Goal: Task Accomplishment & Management: Complete application form

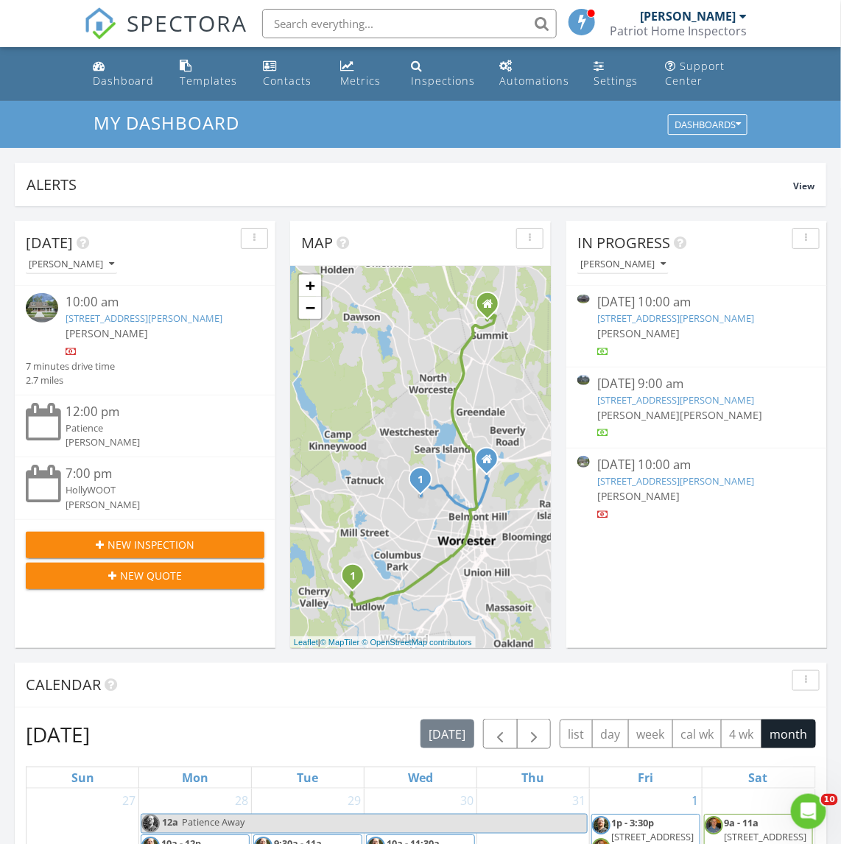
click at [92, 435] on div "Patience" at bounding box center [155, 428] width 179 height 14
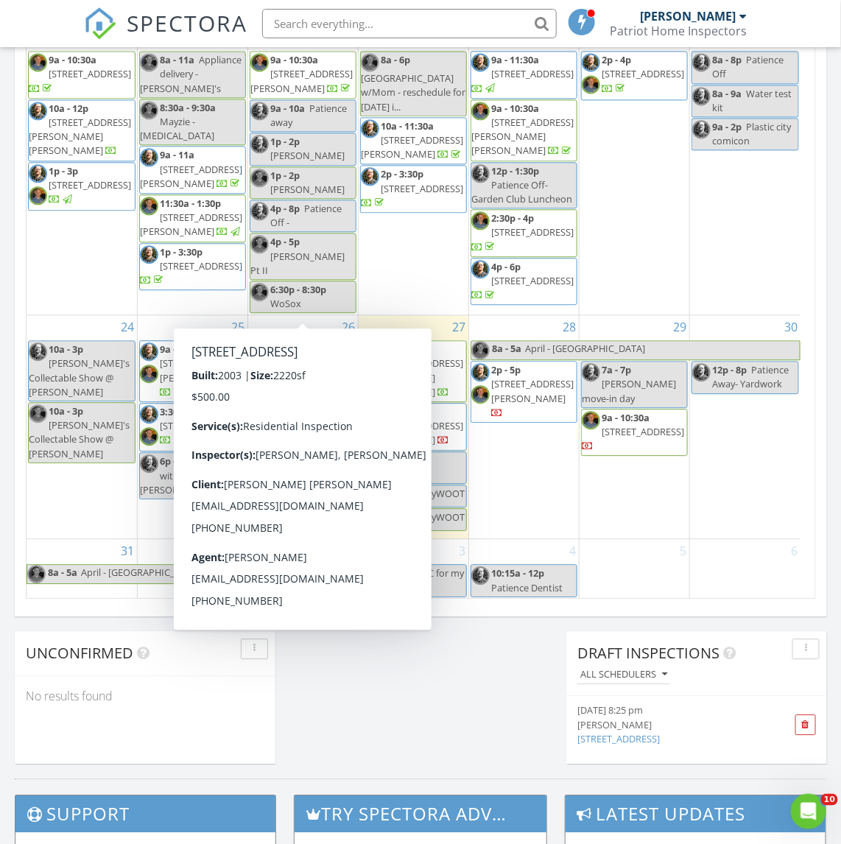
scroll to position [921, 0]
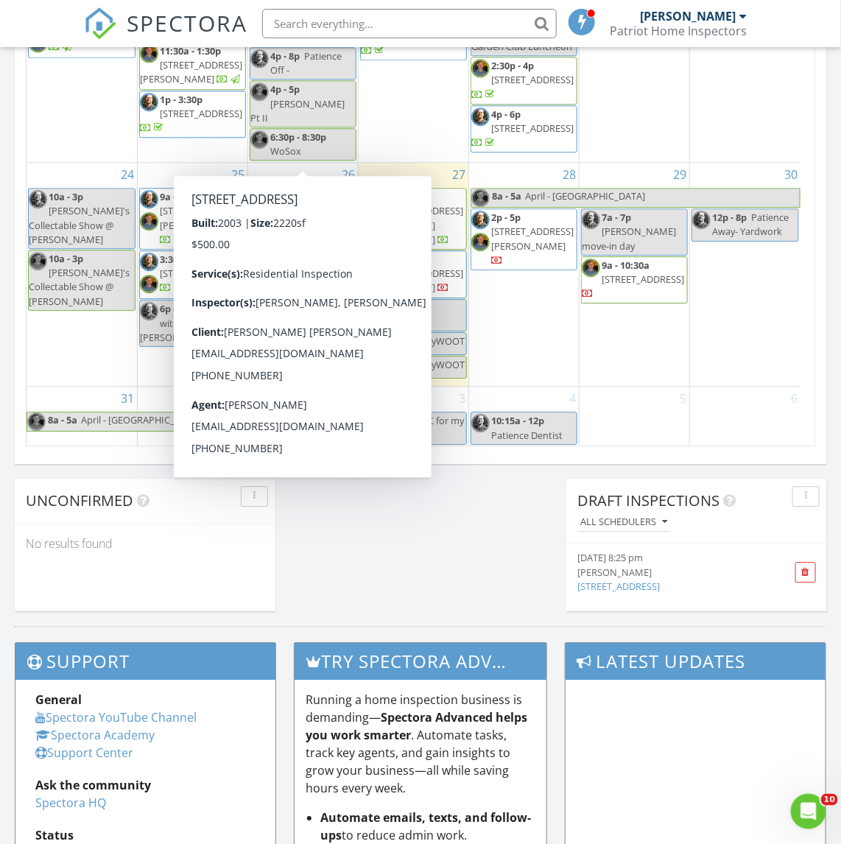
click at [643, 387] on div "5" at bounding box center [635, 457] width 110 height 140
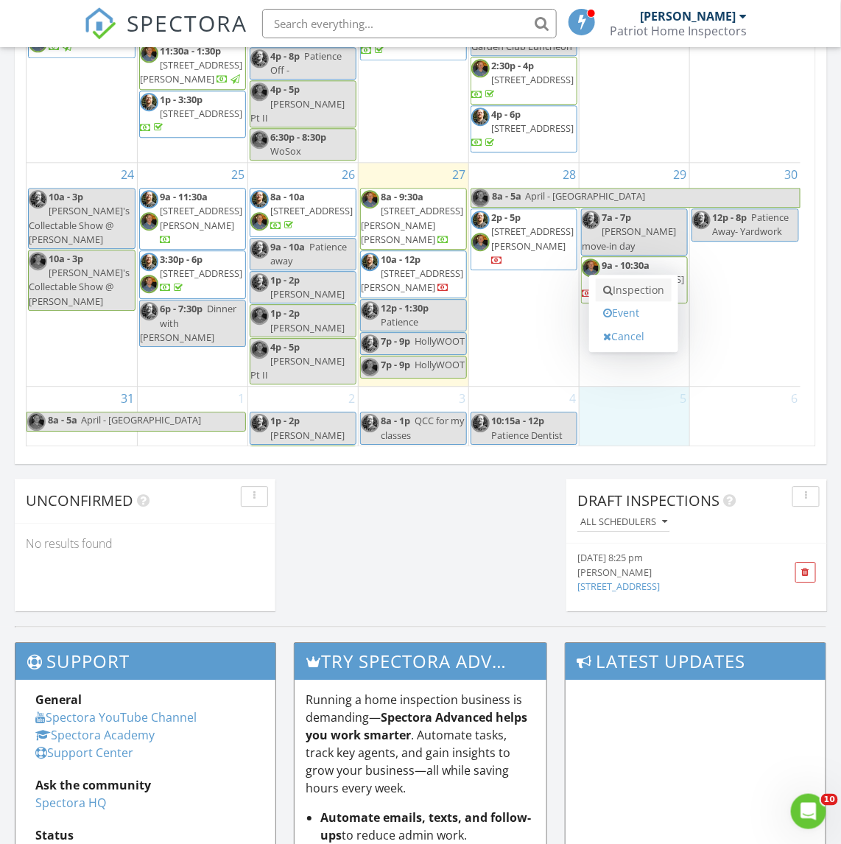
click at [623, 286] on link "Inspection" at bounding box center [634, 290] width 76 height 24
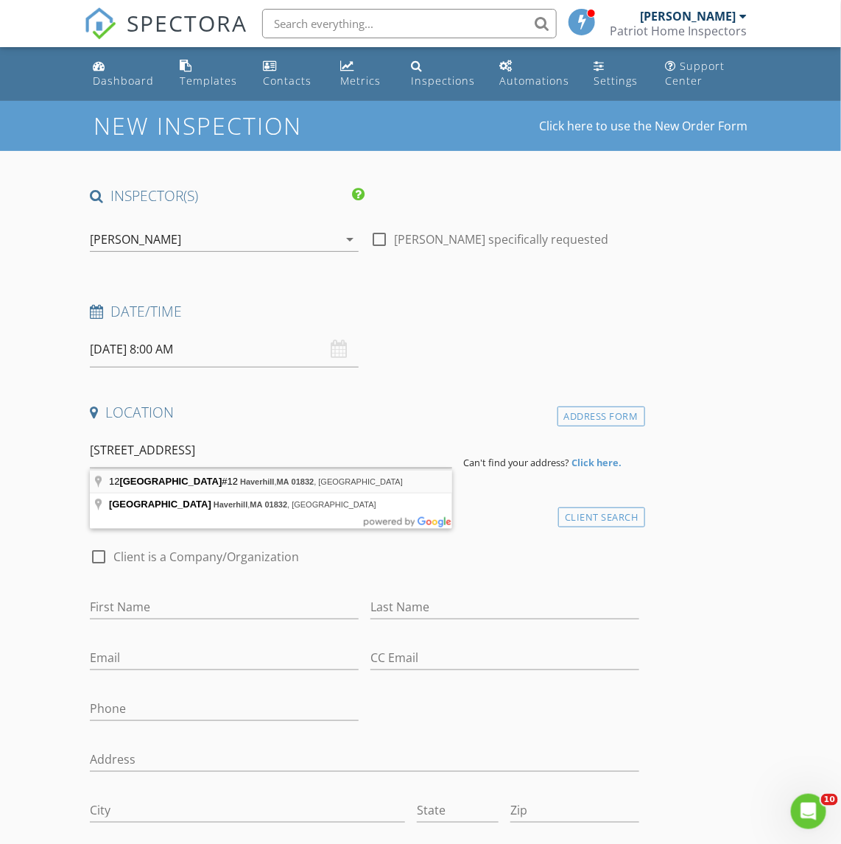
type input "12 Newburg St #12, Haverhill, MA 01832, USA"
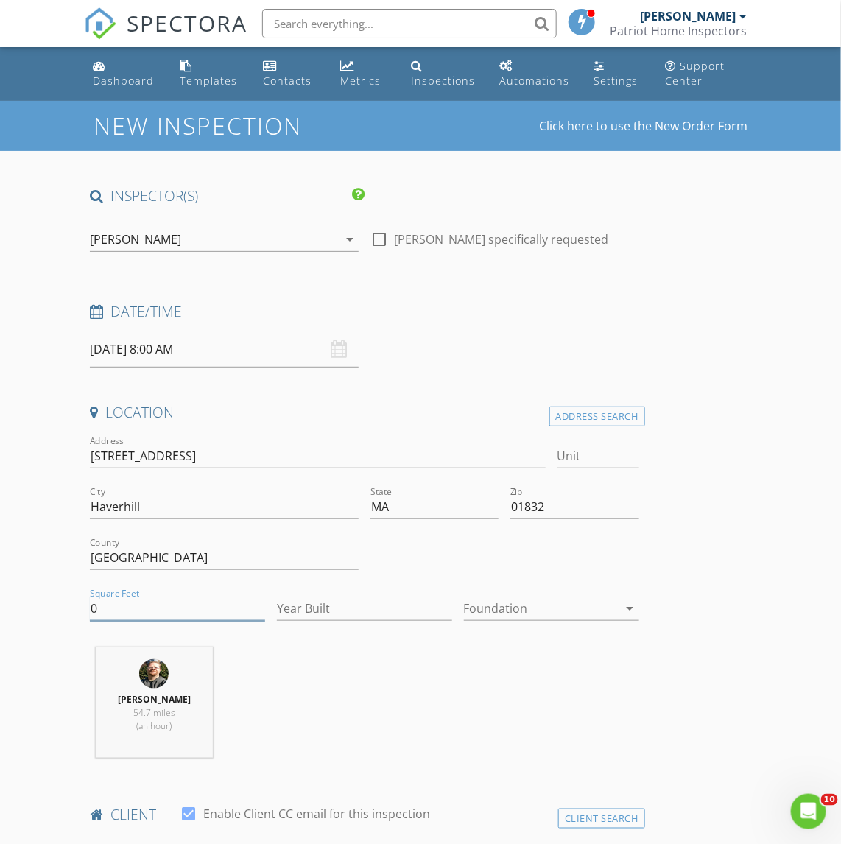
drag, startPoint x: 122, startPoint y: 610, endPoint x: 46, endPoint y: 625, distance: 77.3
type input "1445"
click at [340, 664] on div "David Londergan 54.7 miles (an hour)" at bounding box center [364, 708] width 560 height 122
click at [309, 605] on input "Year Built" at bounding box center [364, 609] width 175 height 24
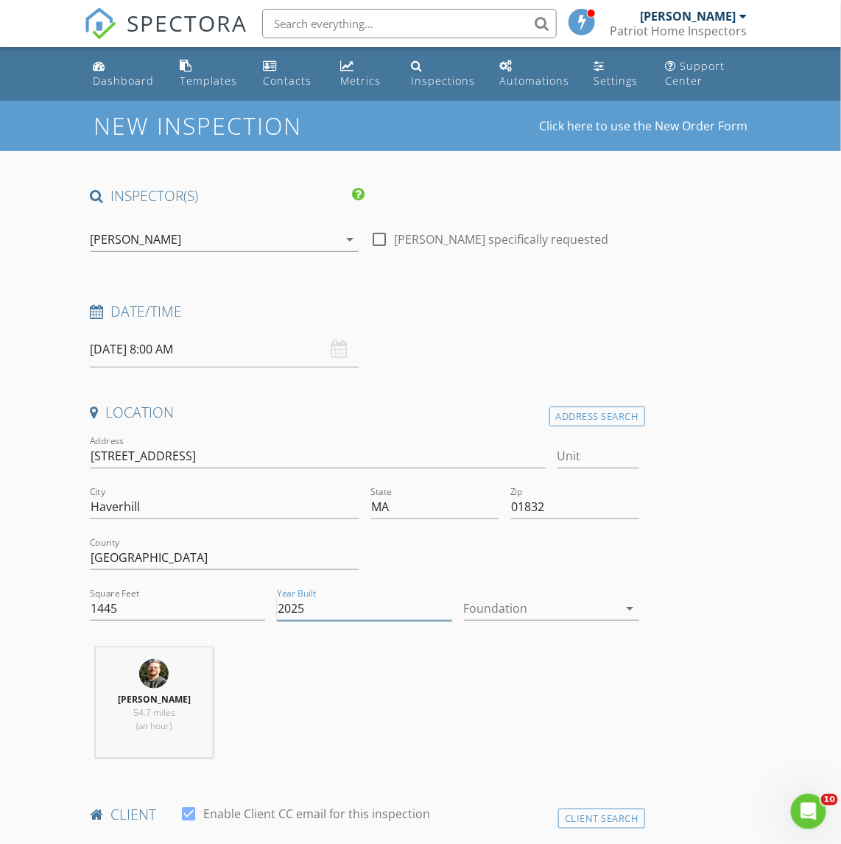
type input "2025"
click at [340, 709] on div "David Londergan 54.7 miles (an hour)" at bounding box center [364, 708] width 560 height 122
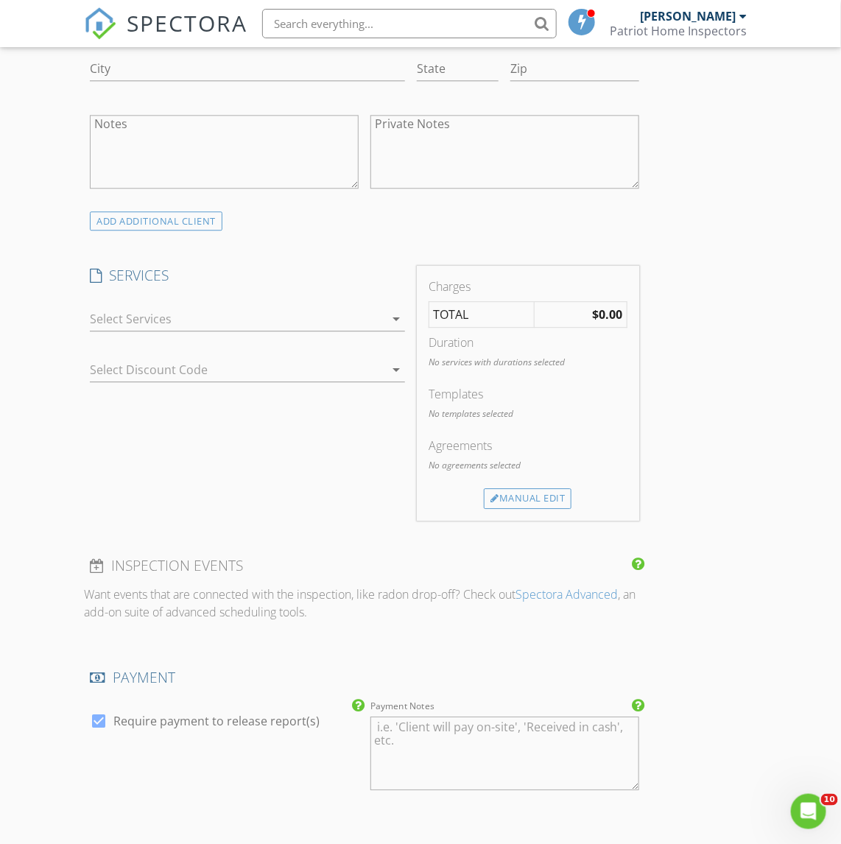
scroll to position [1105, 0]
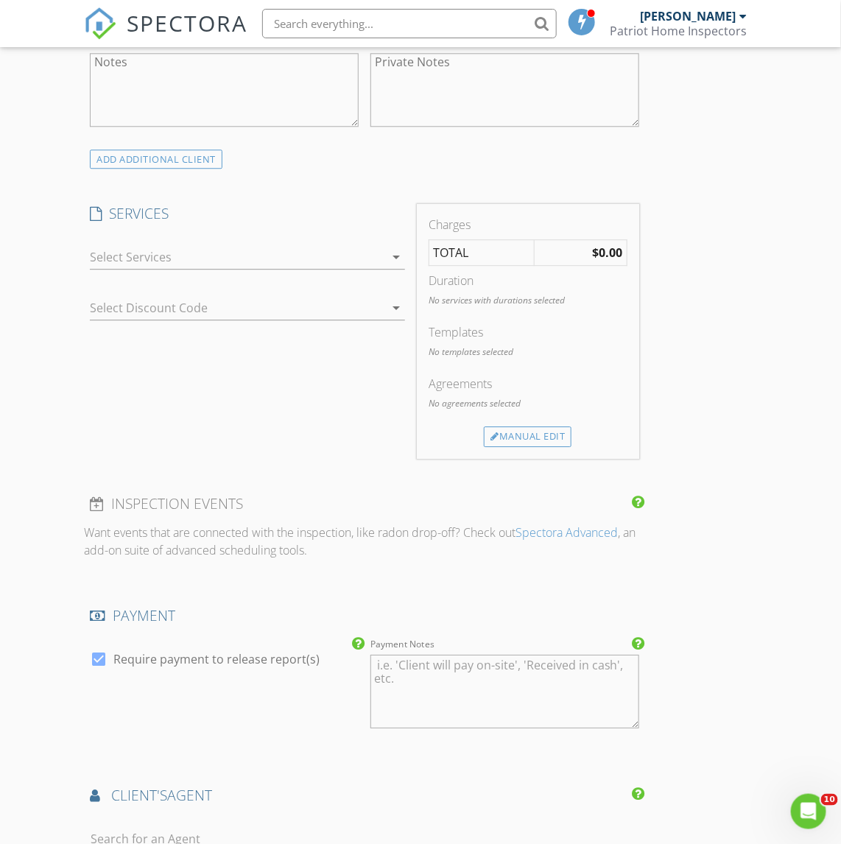
click at [223, 259] on div at bounding box center [237, 257] width 295 height 24
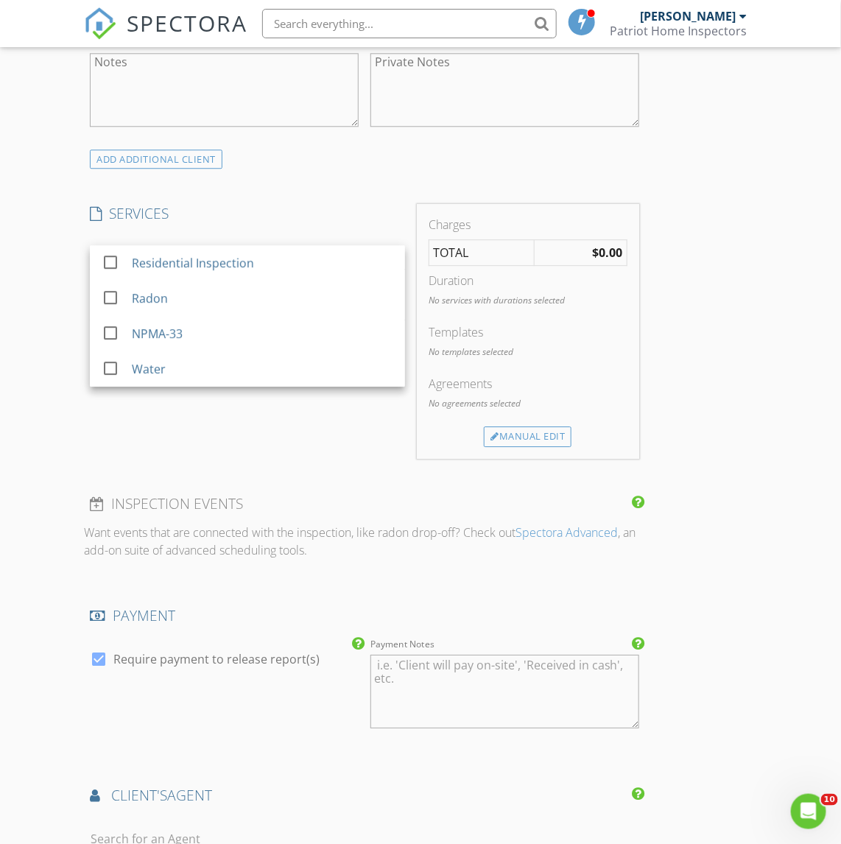
click at [204, 262] on div "Residential Inspection" at bounding box center [193, 263] width 122 height 18
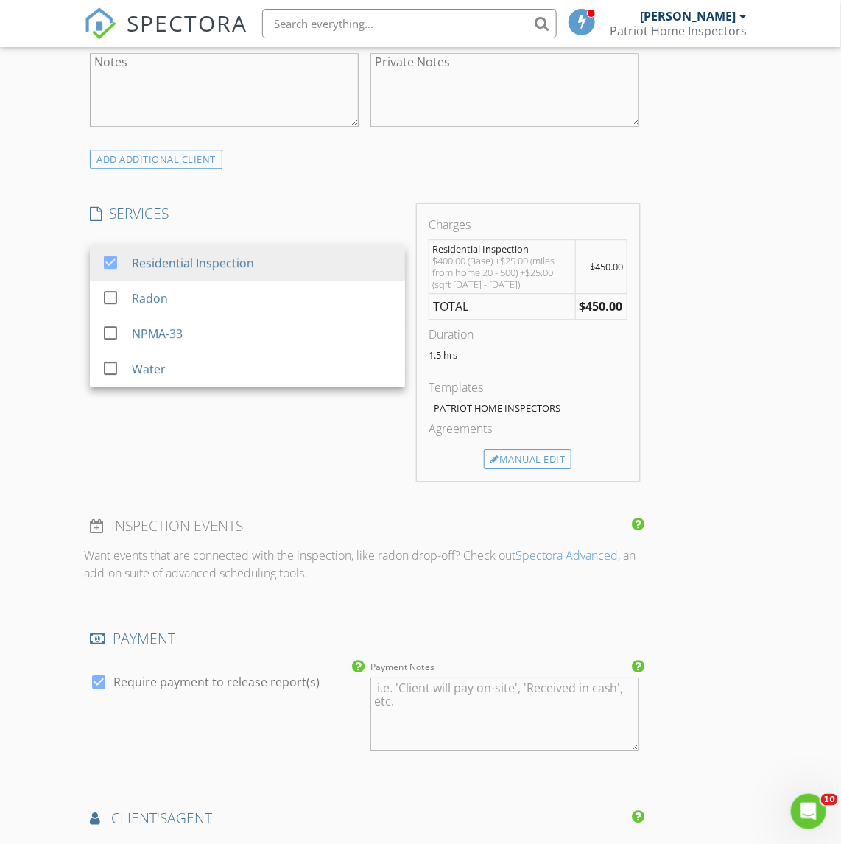
click at [37, 267] on div "New Inspection Click here to use the New Order Form INSPECTOR(S) check_box Davi…" at bounding box center [420, 343] width 841 height 2695
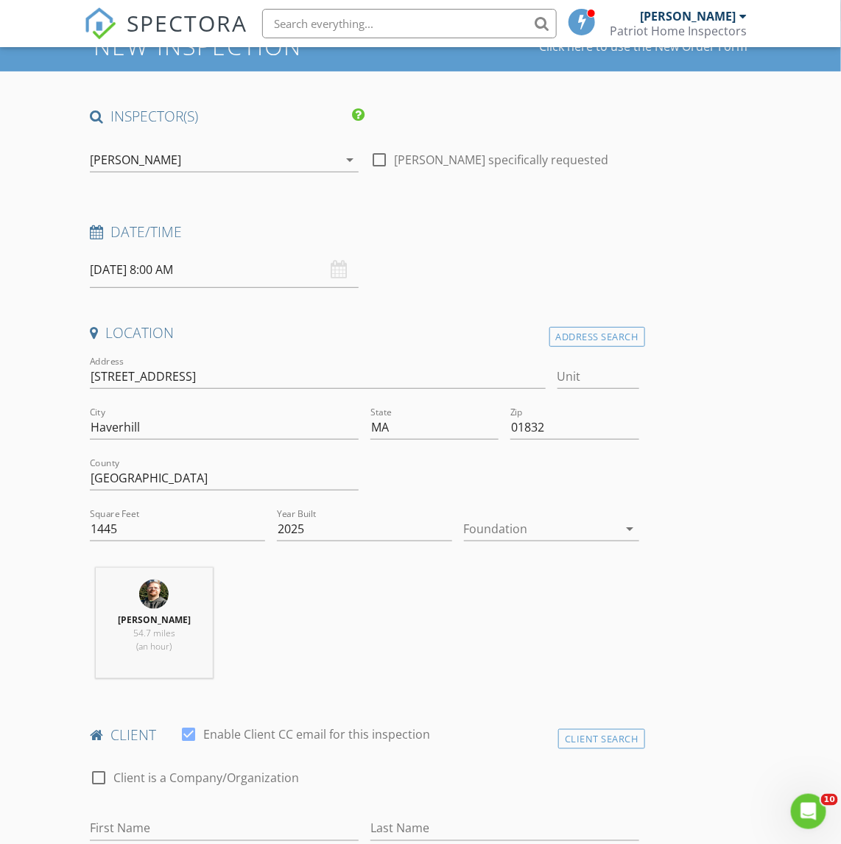
scroll to position [0, 0]
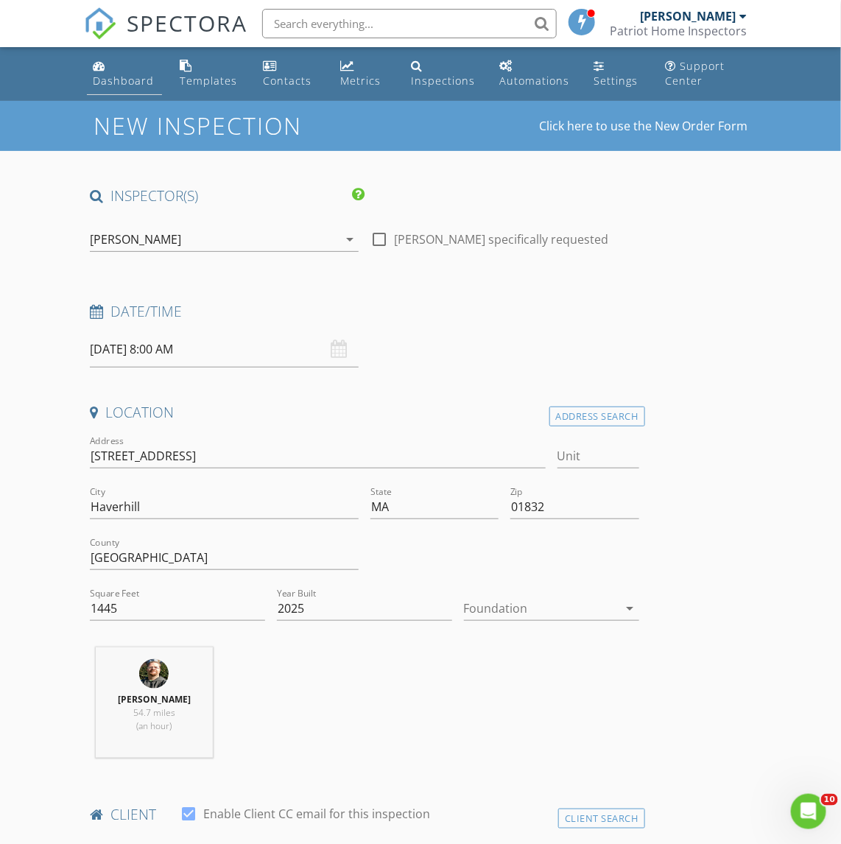
click at [113, 67] on link "Dashboard" at bounding box center [124, 74] width 75 height 42
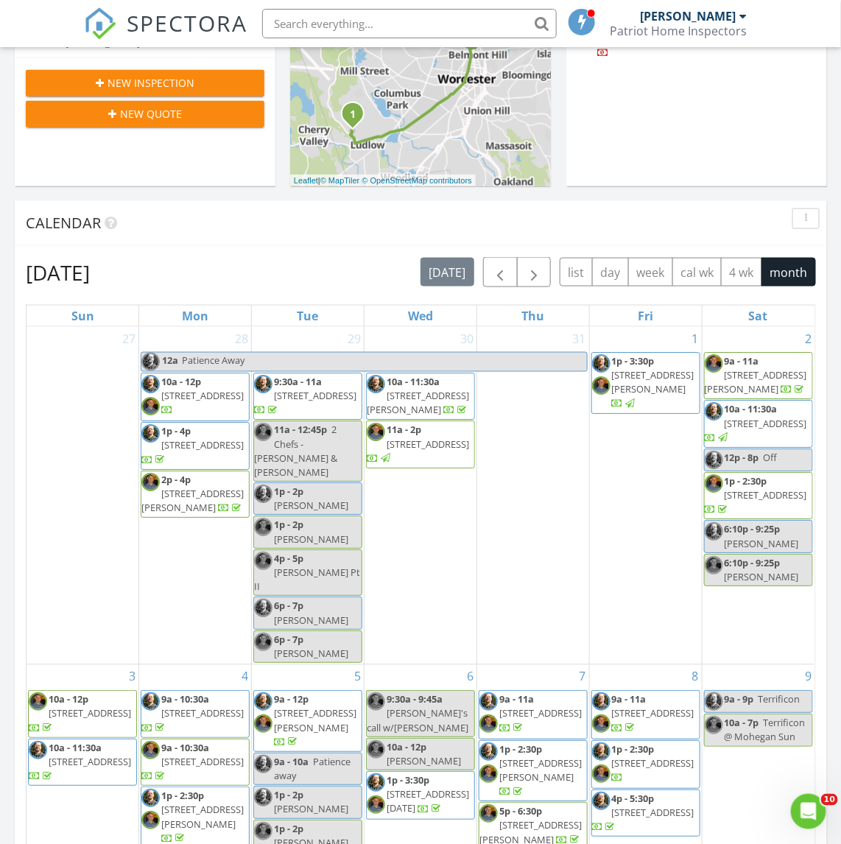
scroll to position [460, 0]
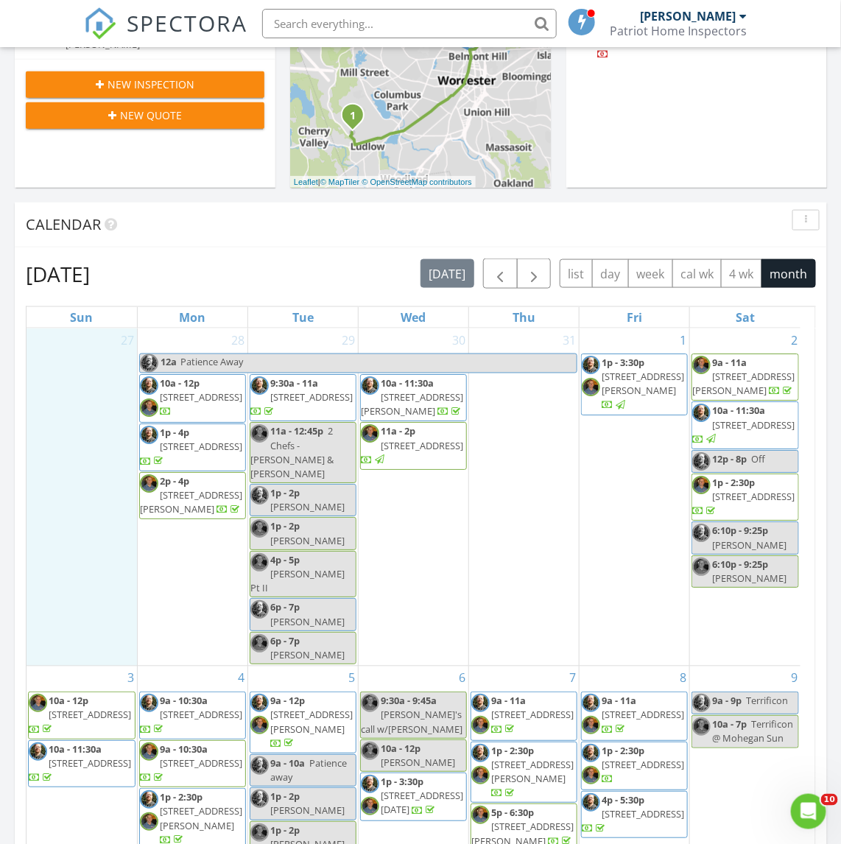
click at [75, 365] on div "27" at bounding box center [82, 496] width 110 height 337
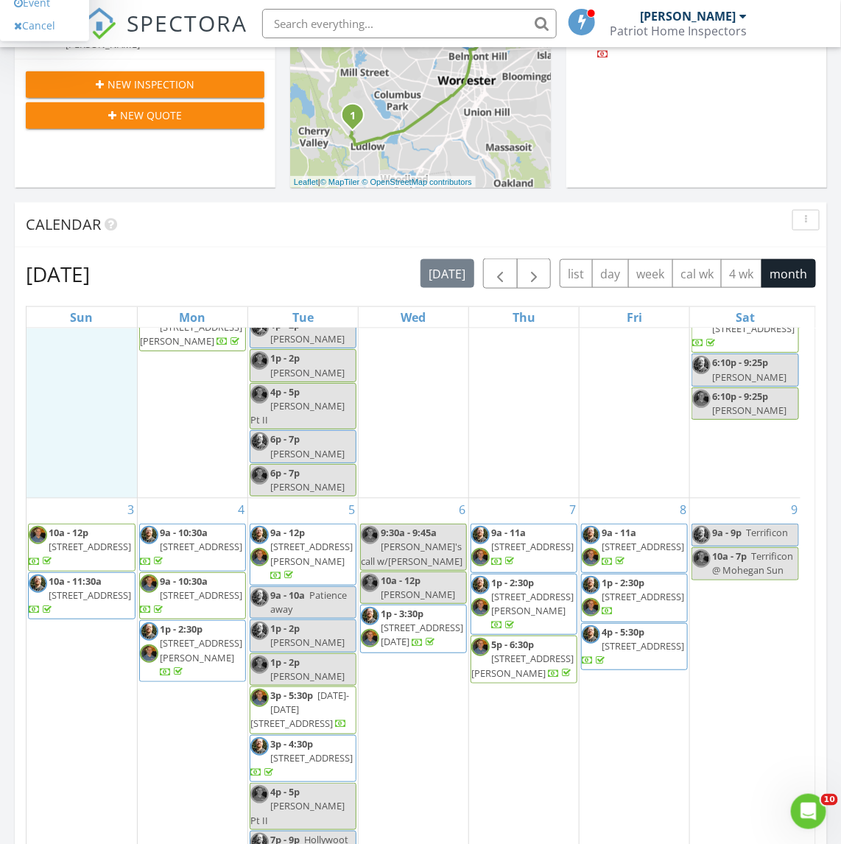
scroll to position [184, 0]
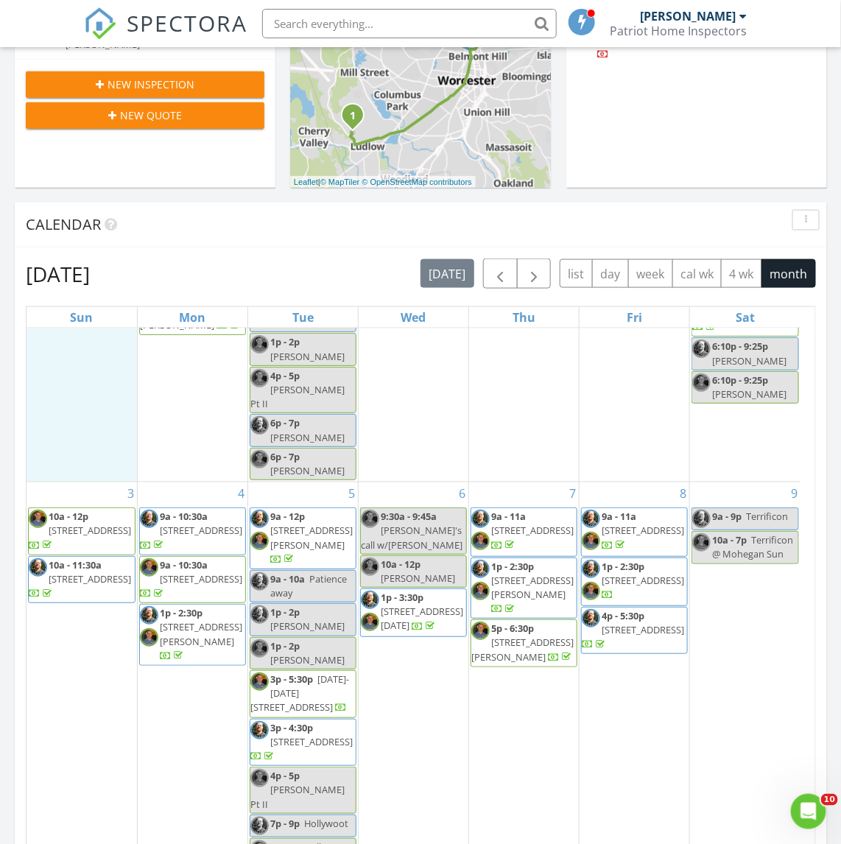
click at [15, 481] on div "August 2025 today list day week cal wk 4 wk month Sun Mon Tue Wed Thu Fri Sat 2…" at bounding box center [421, 582] width 812 height 670
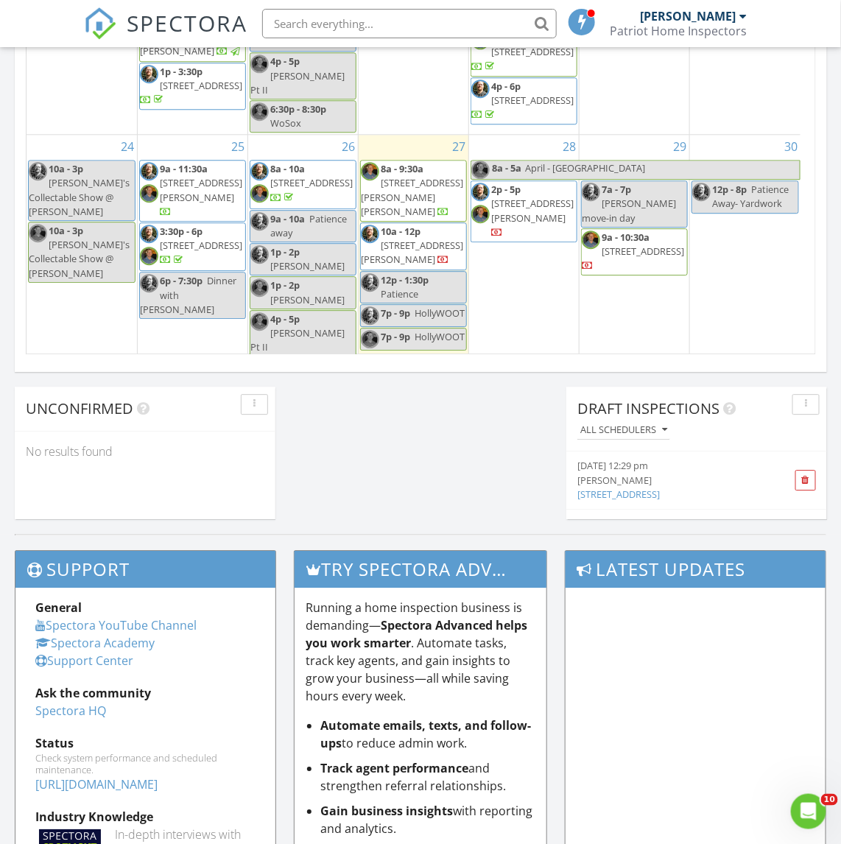
scroll to position [873, 0]
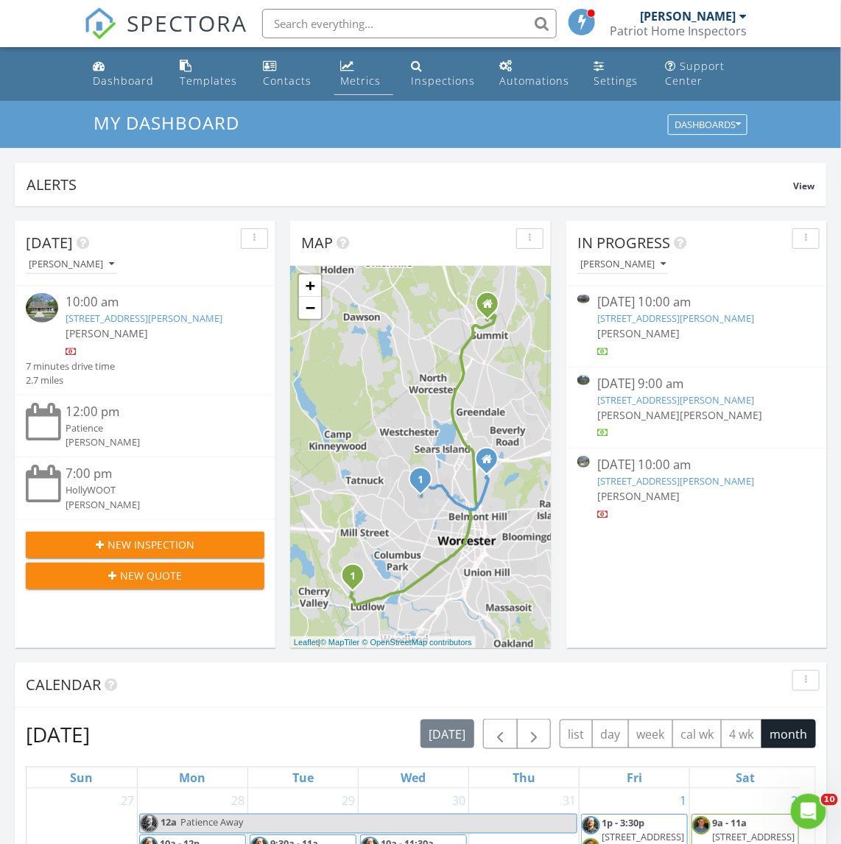
click at [356, 71] on link "Metrics" at bounding box center [363, 74] width 59 height 42
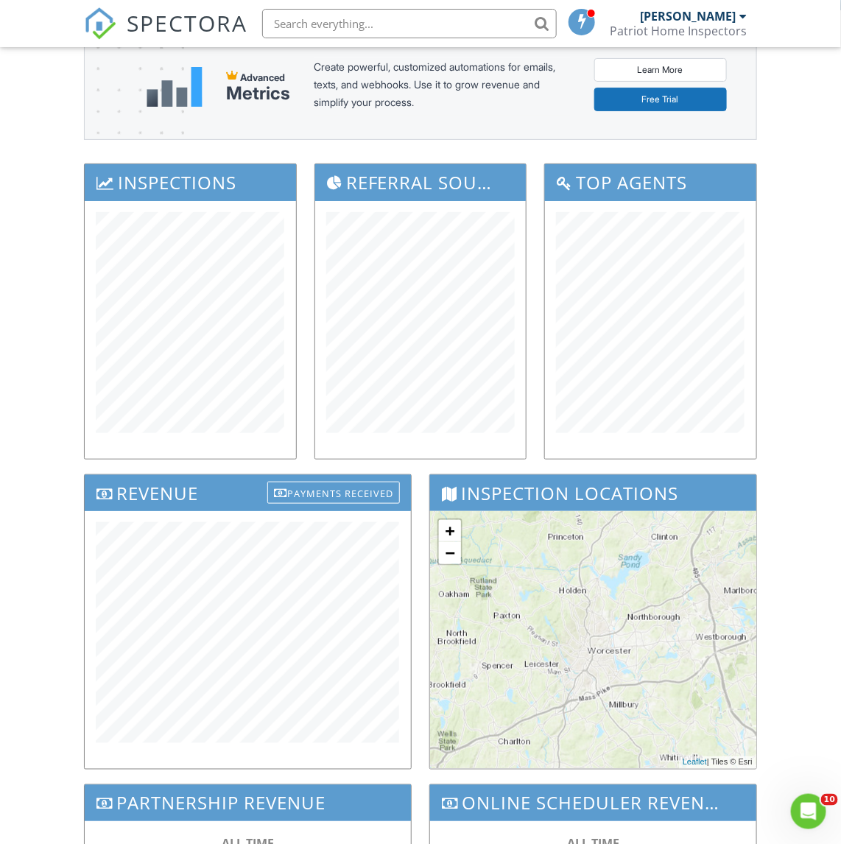
scroll to position [92, 0]
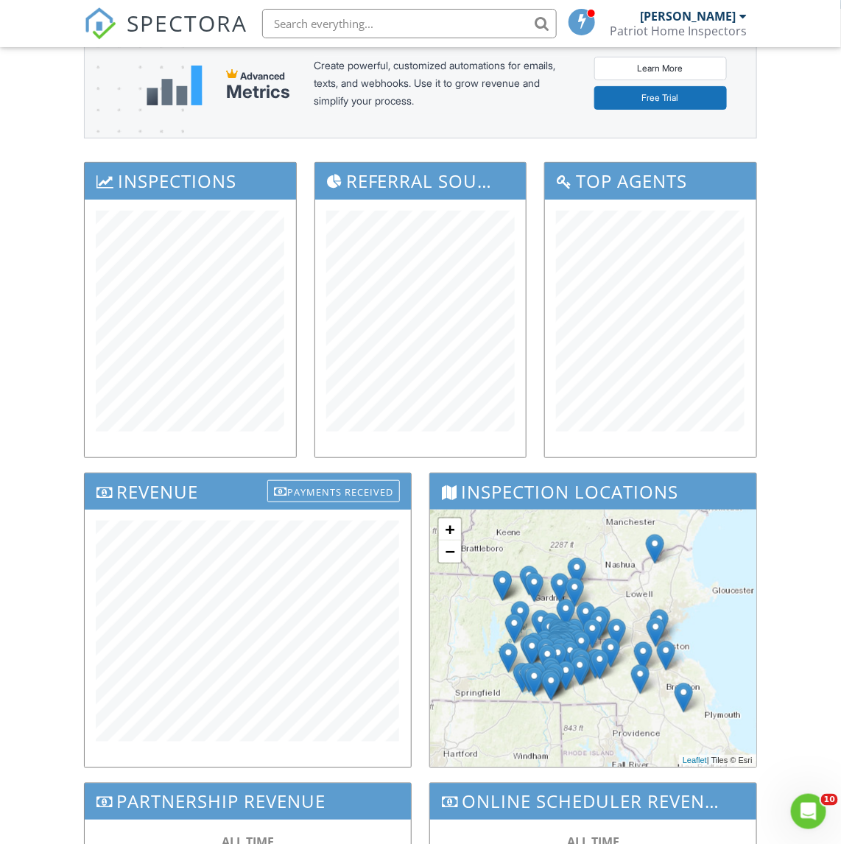
click at [70, 602] on div "Dashboard Templates Contacts Metrics Inspections Automations Settings Support C…" at bounding box center [420, 505] width 841 height 1100
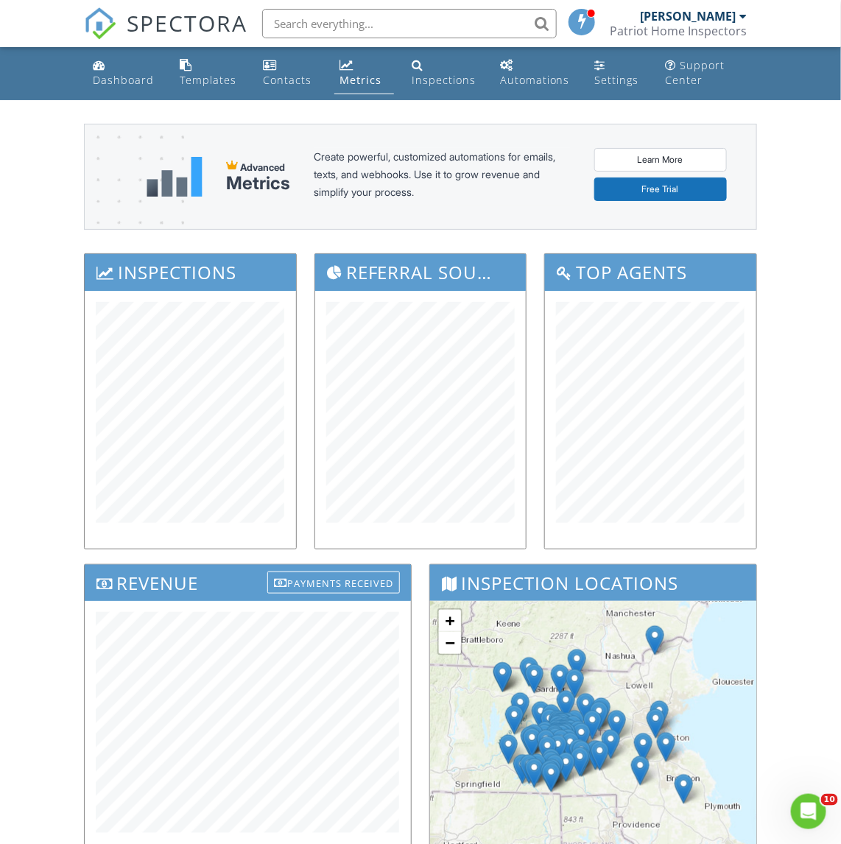
scroll to position [0, 0]
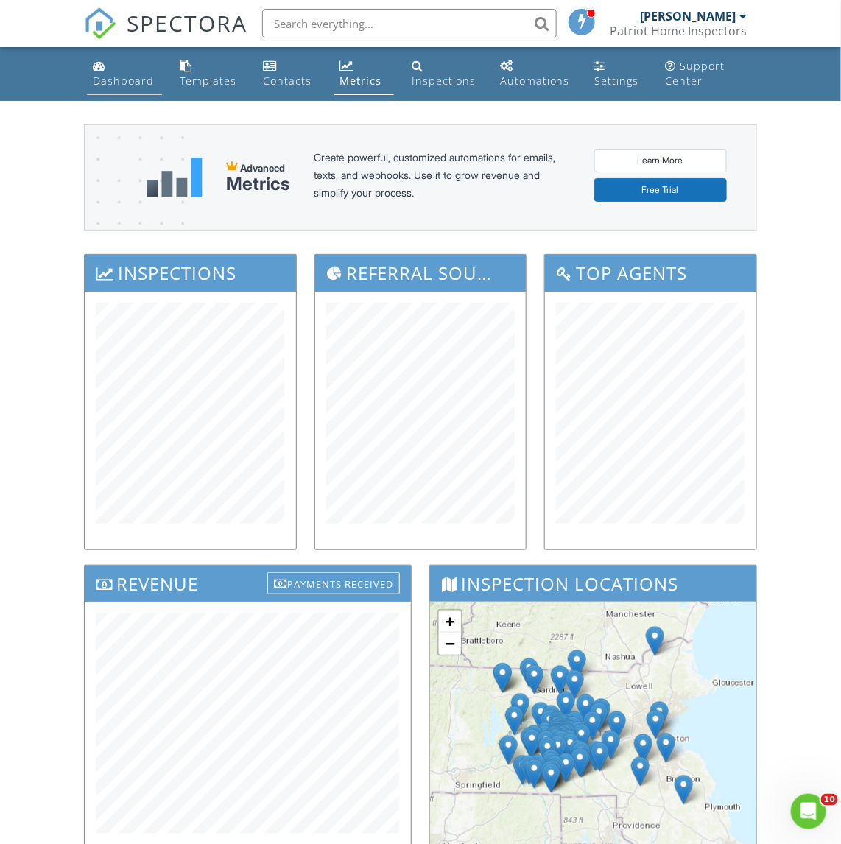
click at [120, 80] on div "Dashboard" at bounding box center [123, 81] width 61 height 14
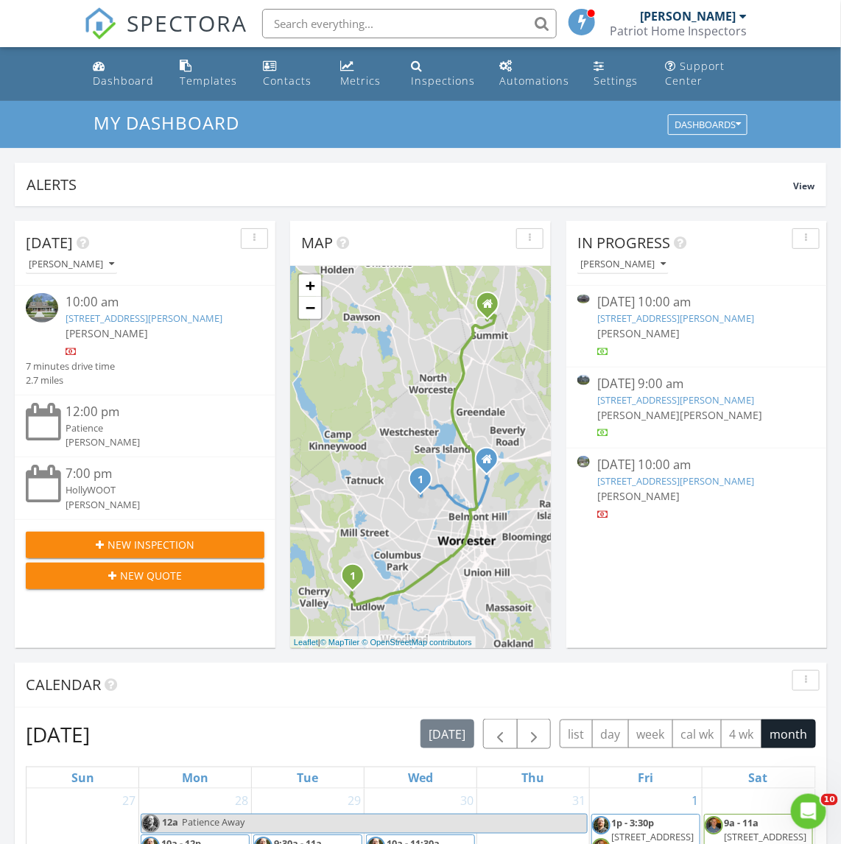
click at [92, 323] on link "107 Newton Ave N ## , Worcester, MA 01604" at bounding box center [144, 318] width 157 height 13
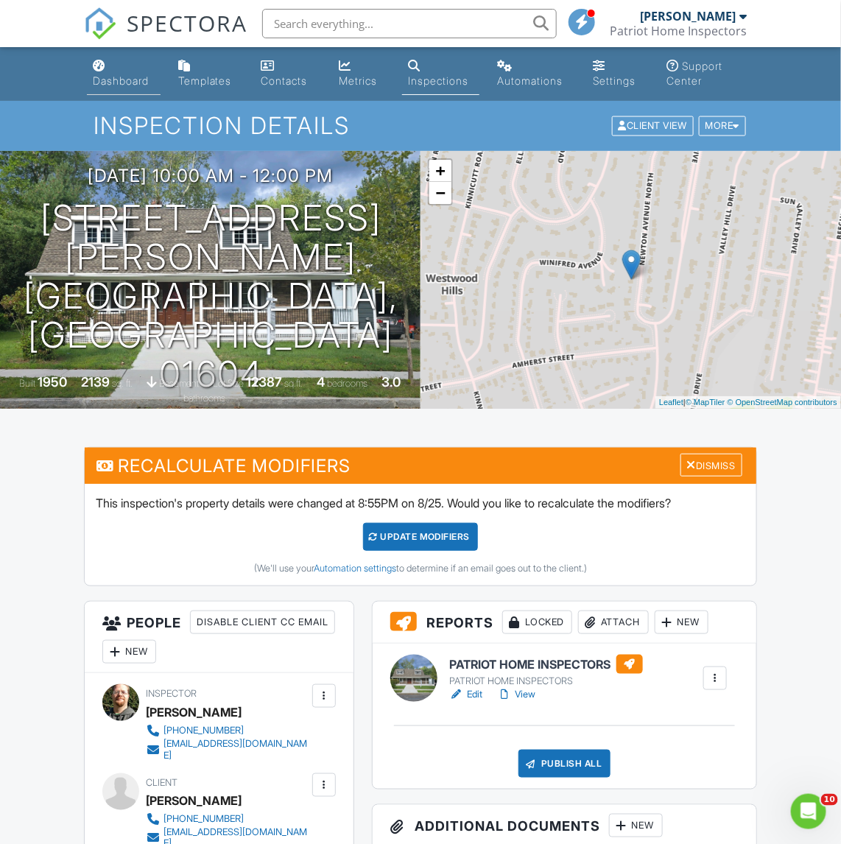
click at [114, 72] on link "Dashboard" at bounding box center [123, 74] width 73 height 42
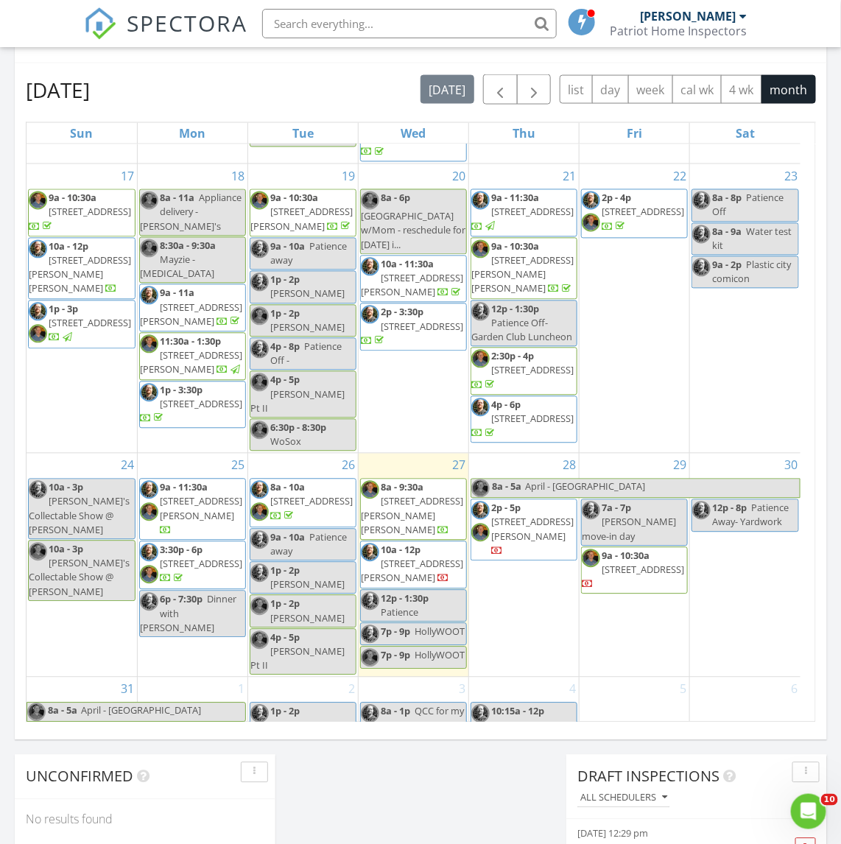
scroll to position [965, 0]
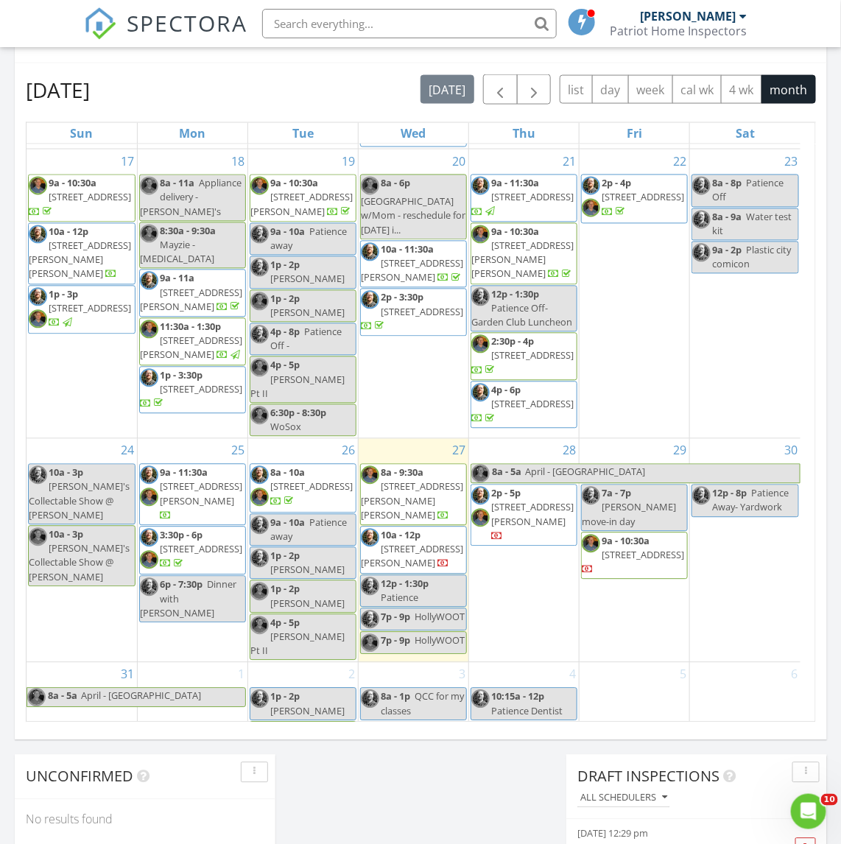
click at [519, 521] on div "28 8a - 5a April - FL 2p - 5p 13 Elm St ## , Webster 01570" at bounding box center [524, 550] width 110 height 223
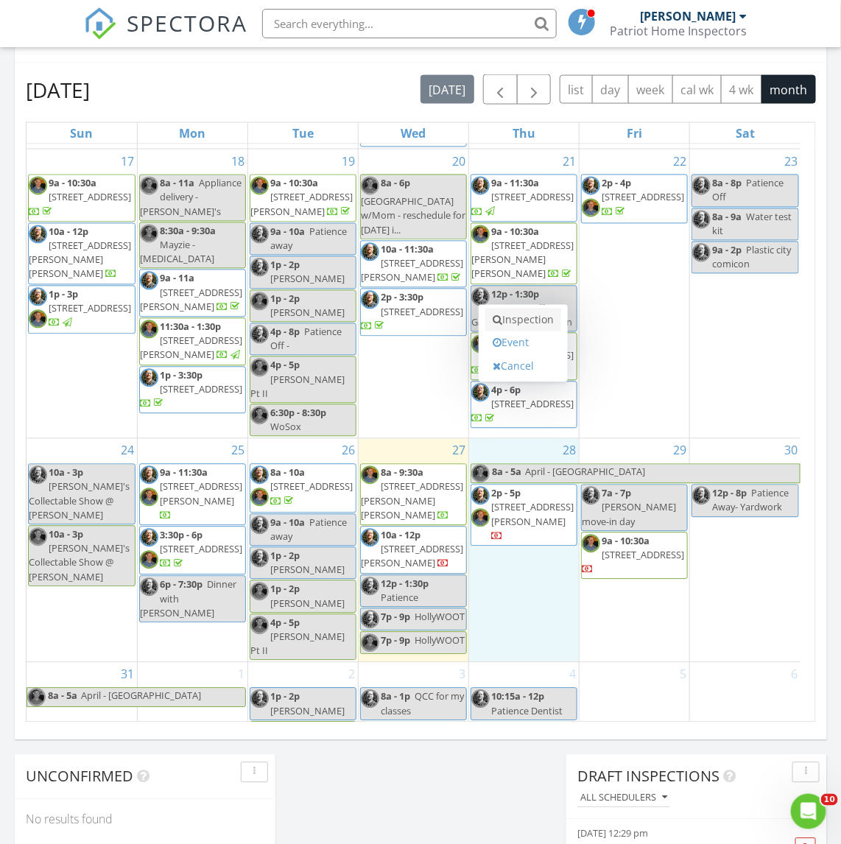
click at [513, 324] on link "Inspection" at bounding box center [523, 321] width 76 height 24
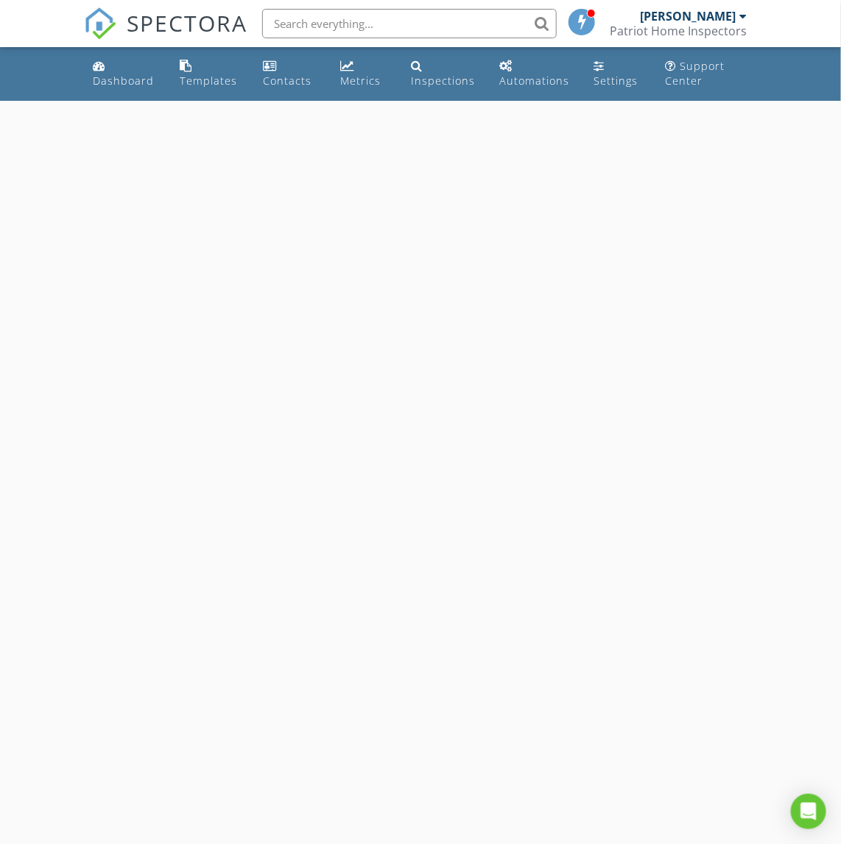
select select "7"
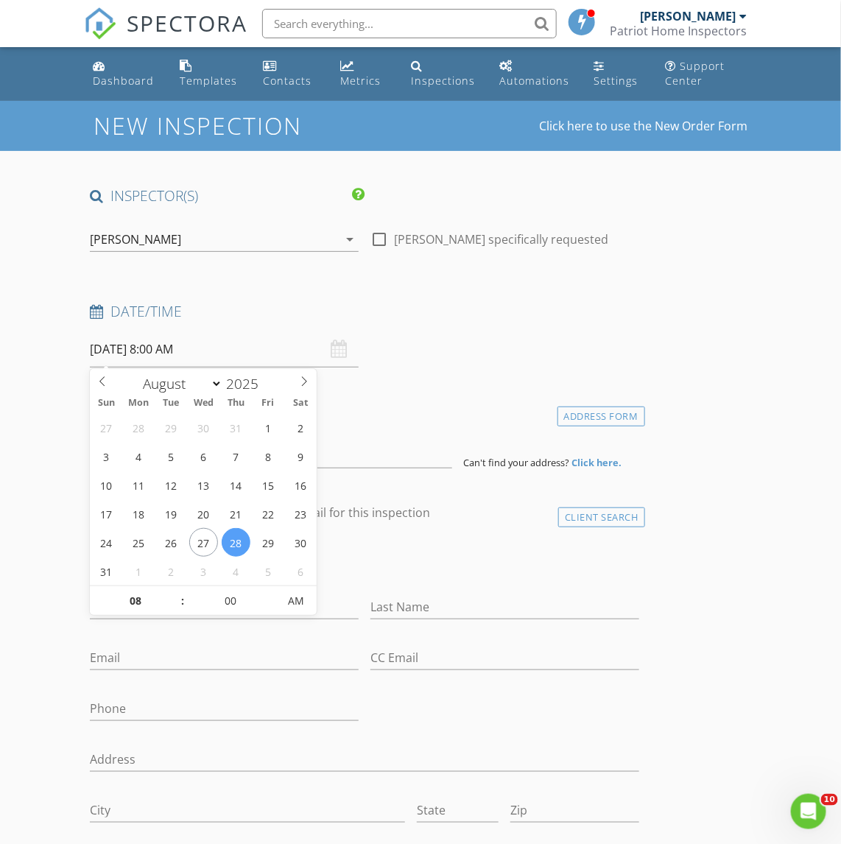
click at [219, 352] on input "[DATE] 8:00 AM" at bounding box center [224, 349] width 269 height 36
type input "09"
type input "[DATE] 9:00 AM"
click at [174, 594] on span at bounding box center [175, 593] width 10 height 15
type input "10"
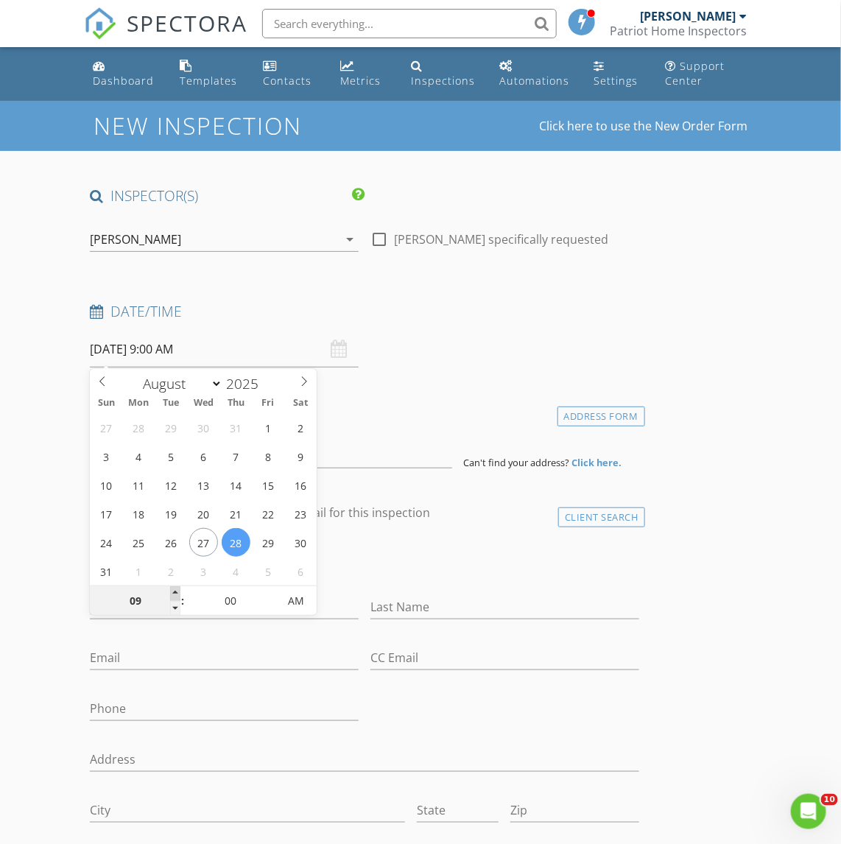
type input "[DATE] 10:00 AM"
click at [174, 594] on span at bounding box center [175, 593] width 10 height 15
click at [361, 317] on h4 "Date/Time" at bounding box center [364, 311] width 549 height 19
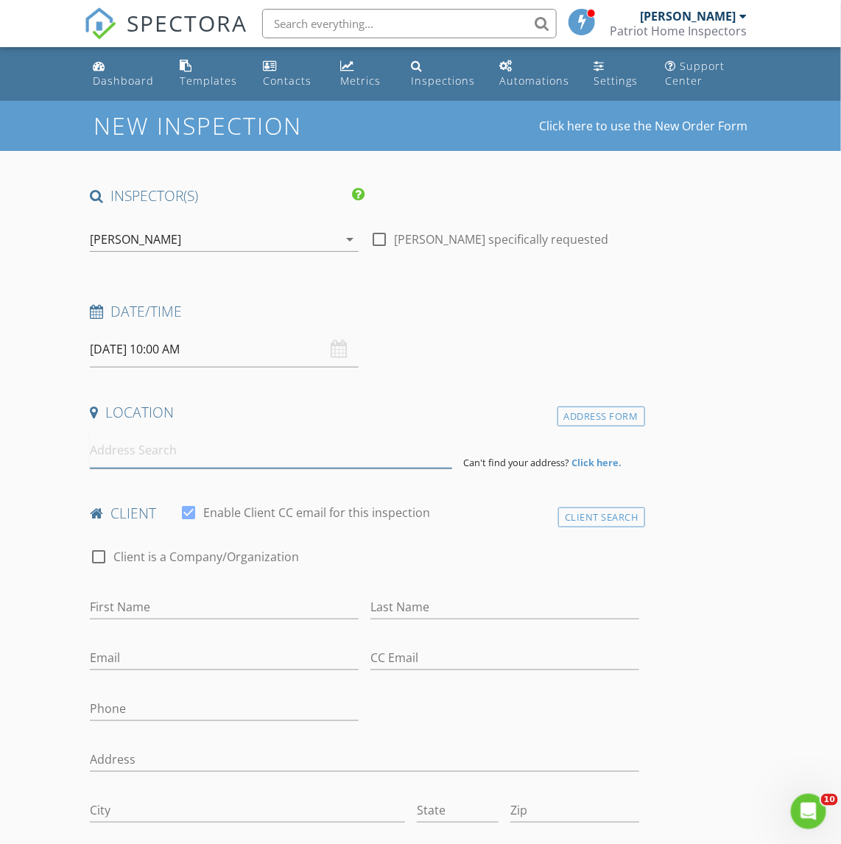
click at [144, 460] on input at bounding box center [271, 450] width 362 height 36
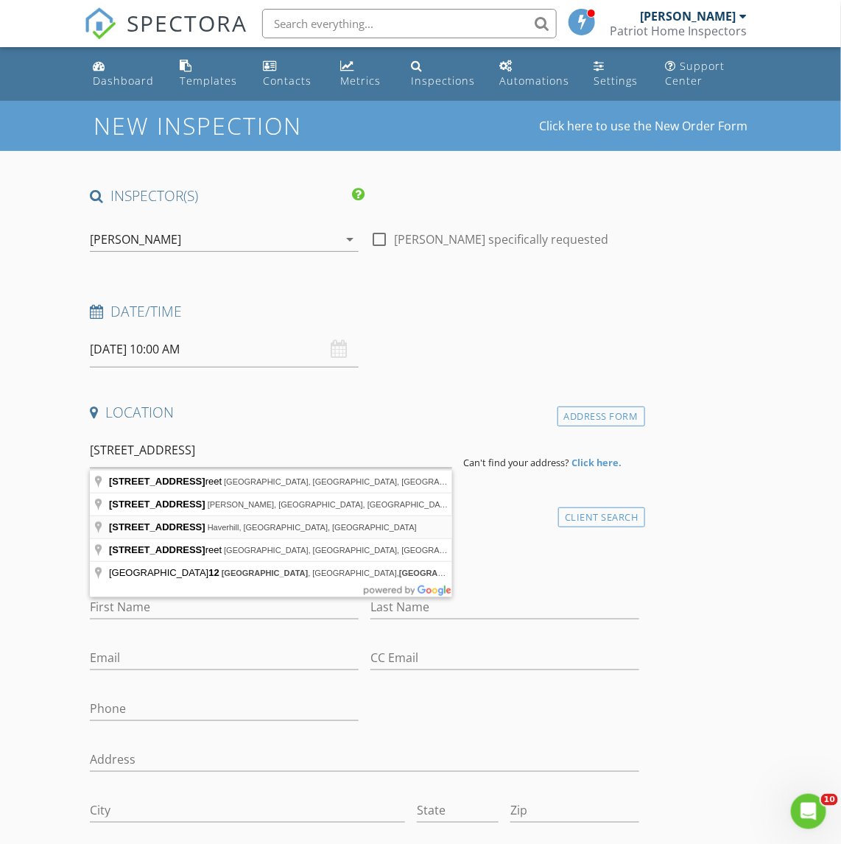
type input "12 Newburg St, Haverhill, MA, USA"
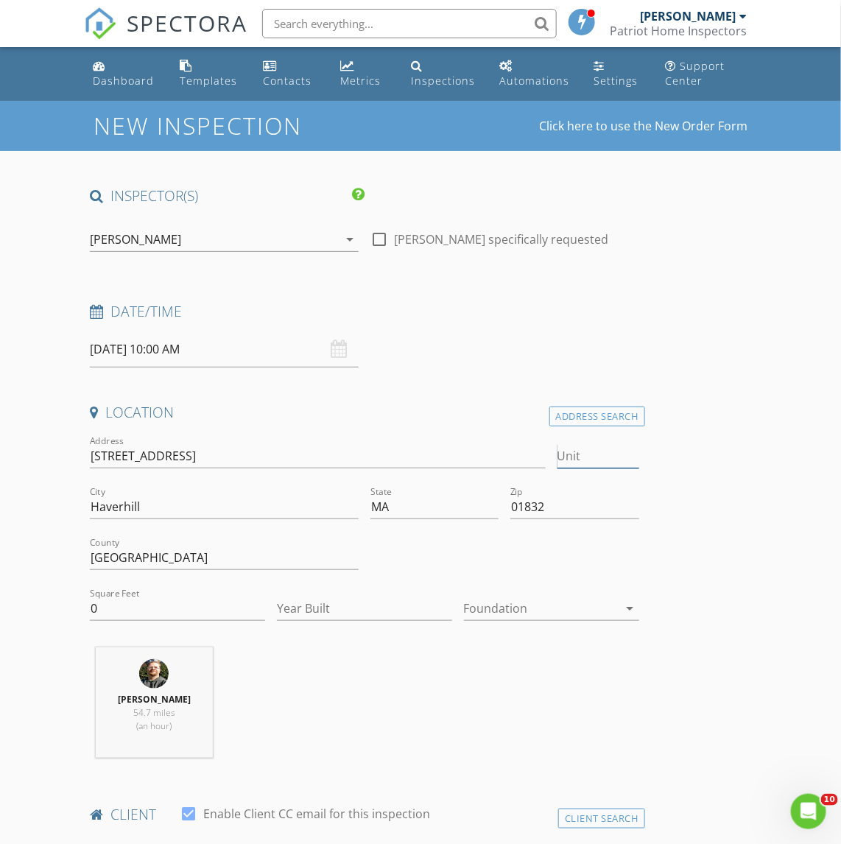
click at [580, 460] on input "Unit" at bounding box center [599, 456] width 82 height 24
type input "12"
drag, startPoint x: 110, startPoint y: 608, endPoint x: 59, endPoint y: 620, distance: 53.1
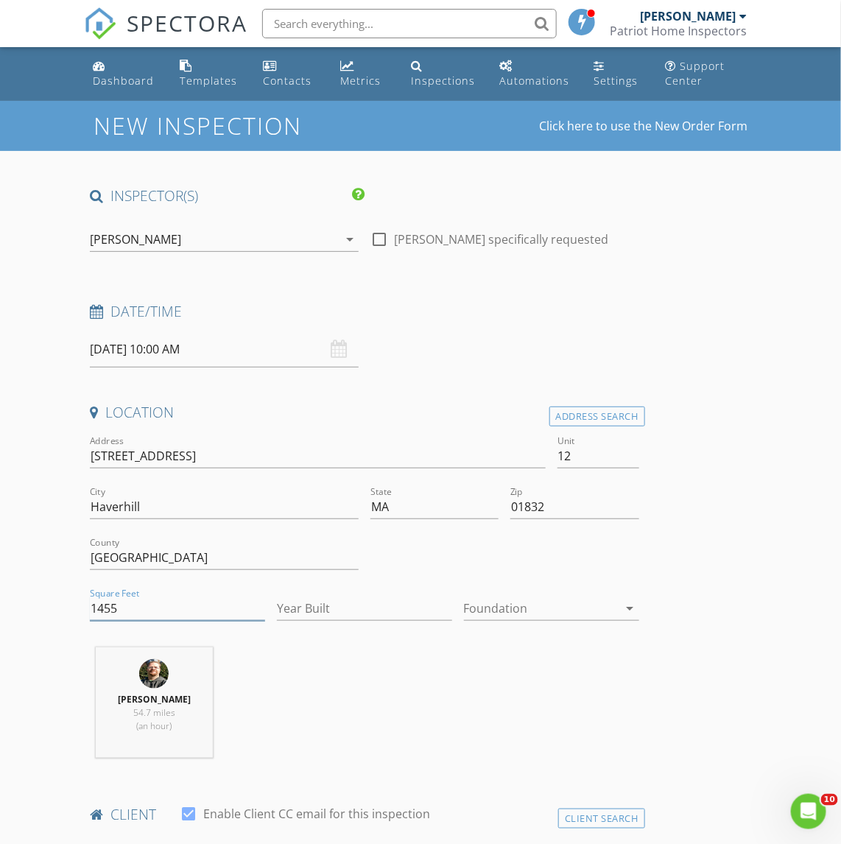
type input "1455"
click at [298, 615] on input "Year Built" at bounding box center [364, 609] width 175 height 24
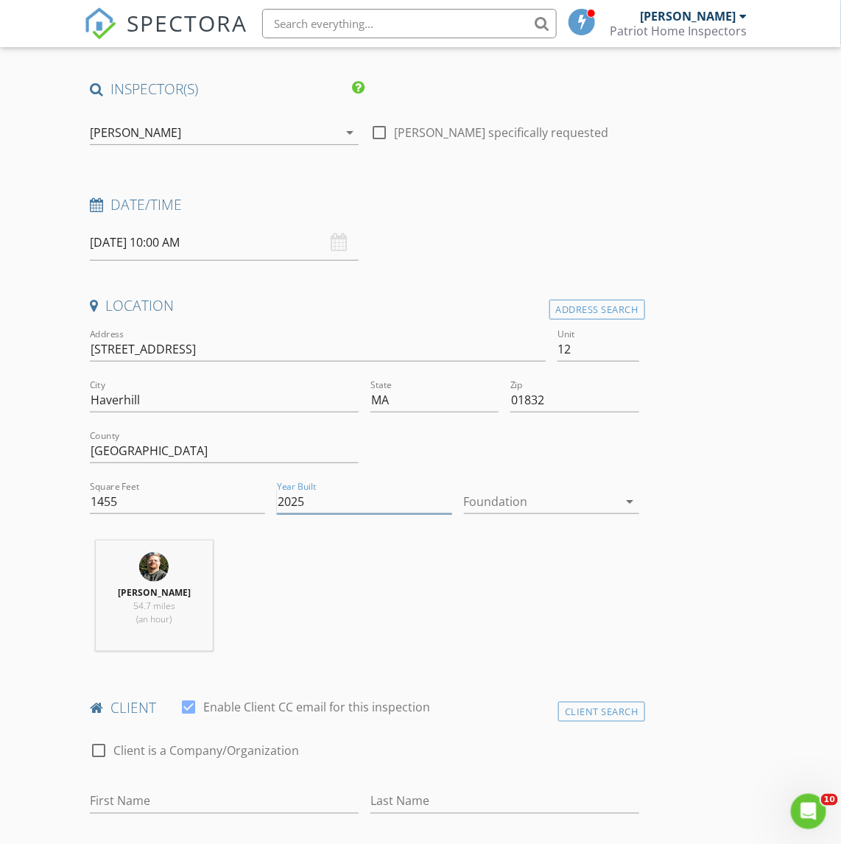
scroll to position [276, 0]
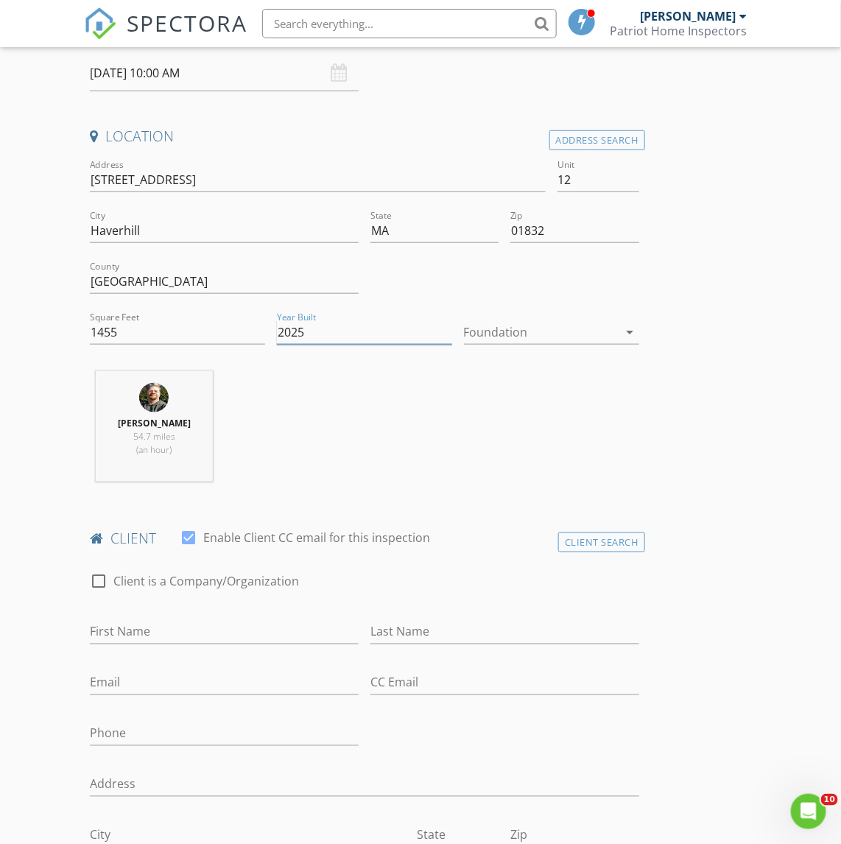
type input "2025"
click at [125, 631] on input "First Name" at bounding box center [224, 632] width 269 height 24
type input "Rendeep"
click at [412, 632] on input "Last Name" at bounding box center [504, 632] width 269 height 24
type input "Singh"
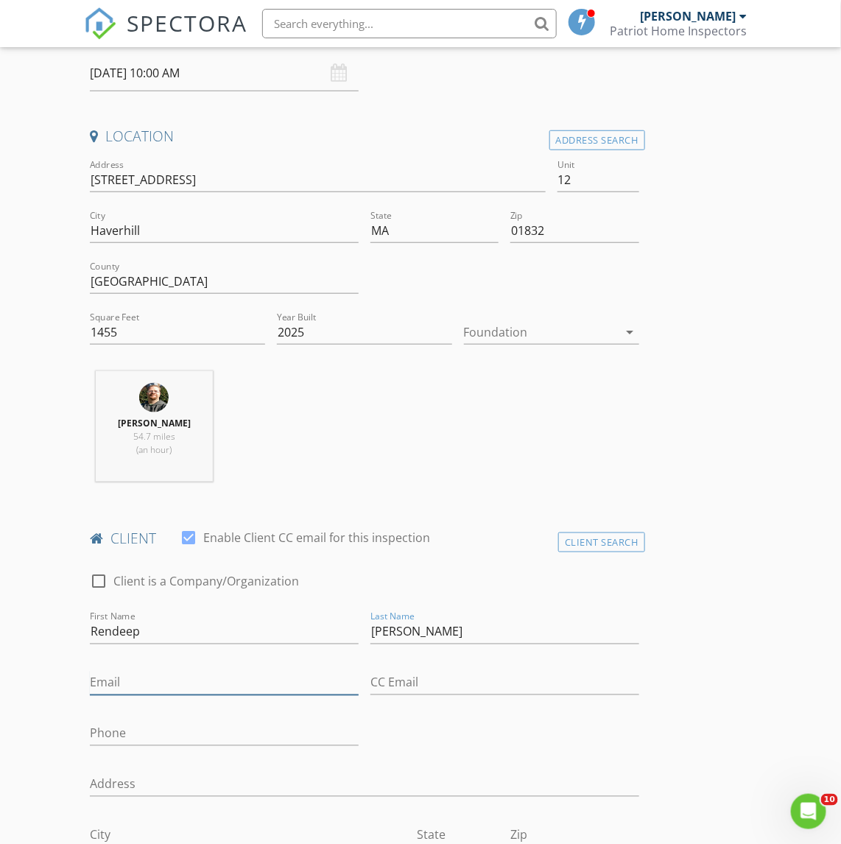
click at [116, 682] on input "Email" at bounding box center [224, 683] width 269 height 24
type input "sainideep606@gmail.com"
click at [109, 734] on input "Phone" at bounding box center [224, 734] width 269 height 24
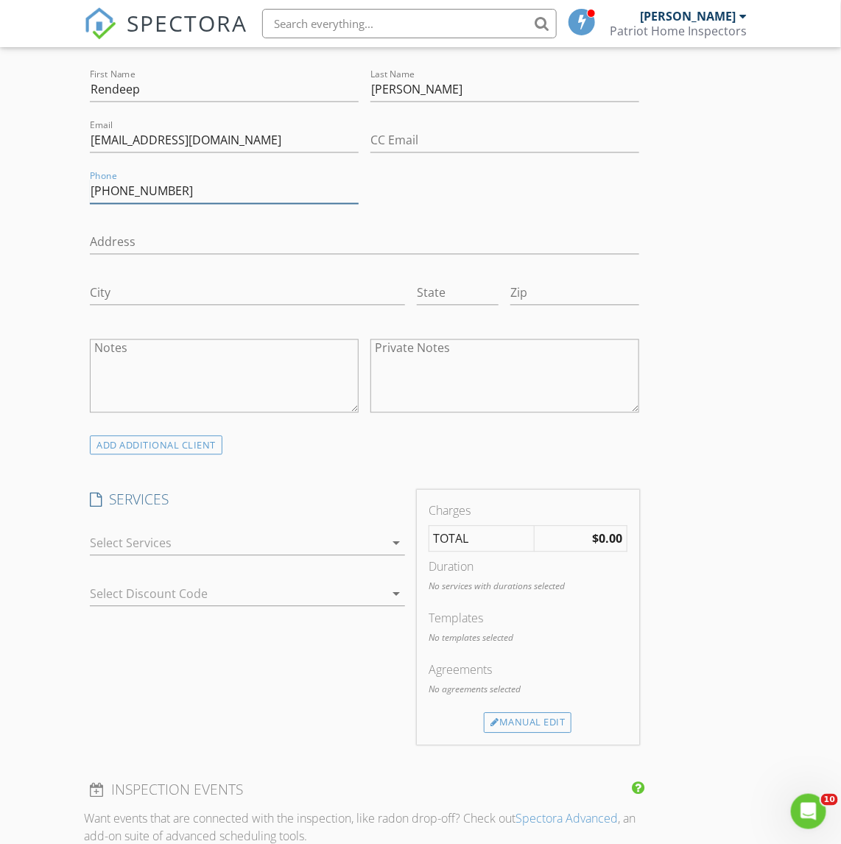
scroll to position [829, 0]
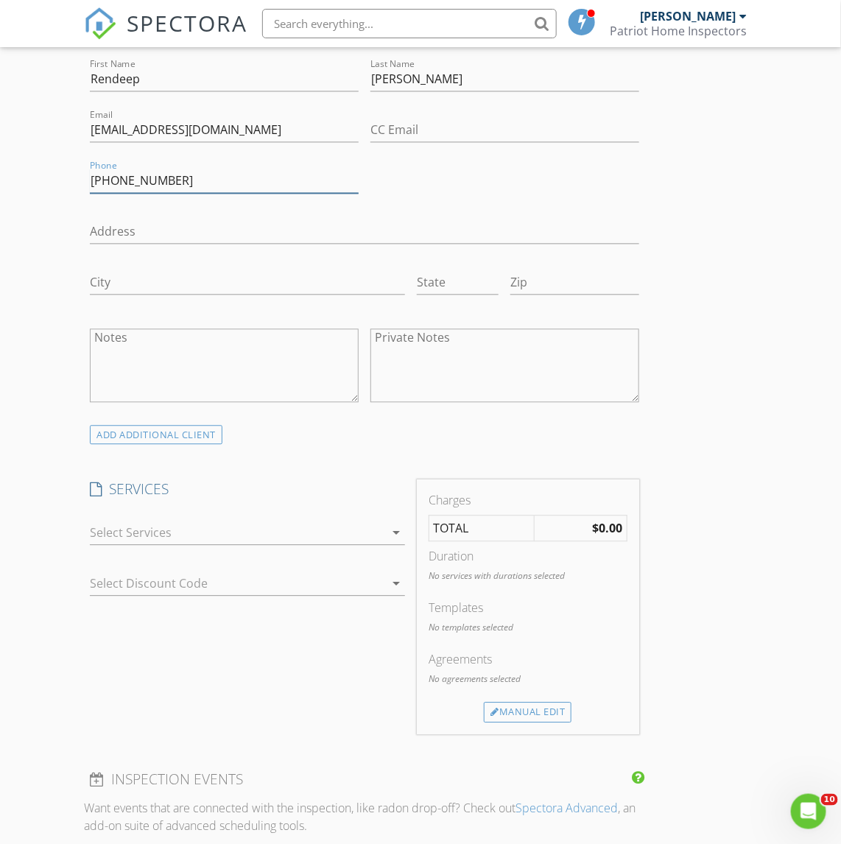
type input "351-667-5414"
click at [114, 540] on div at bounding box center [237, 533] width 295 height 24
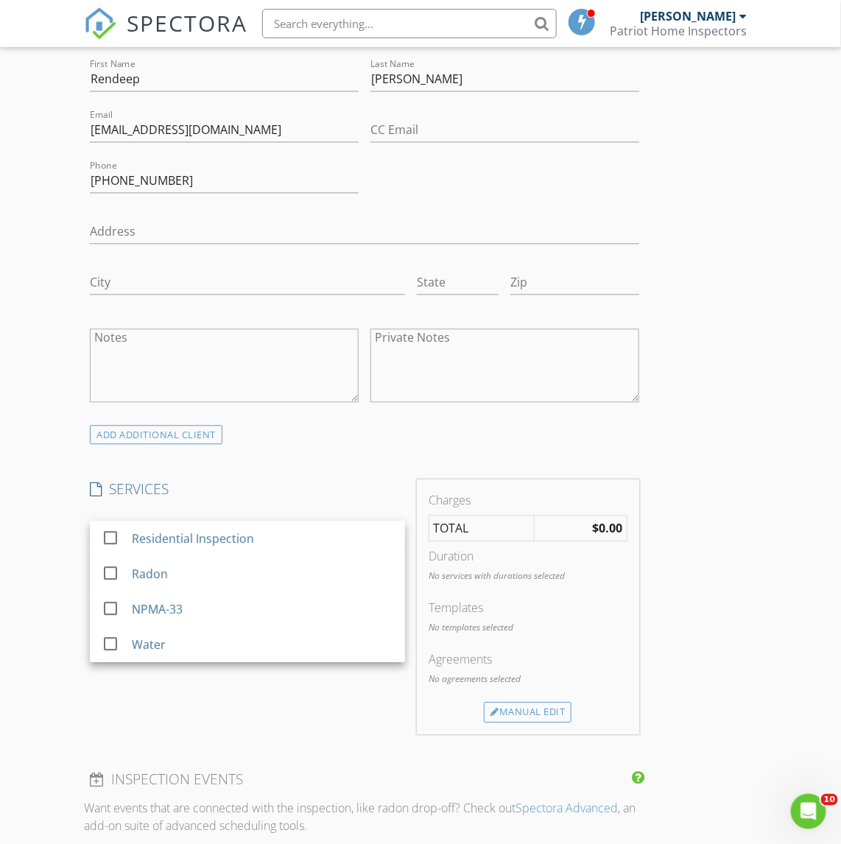
click at [114, 540] on div at bounding box center [110, 538] width 25 height 25
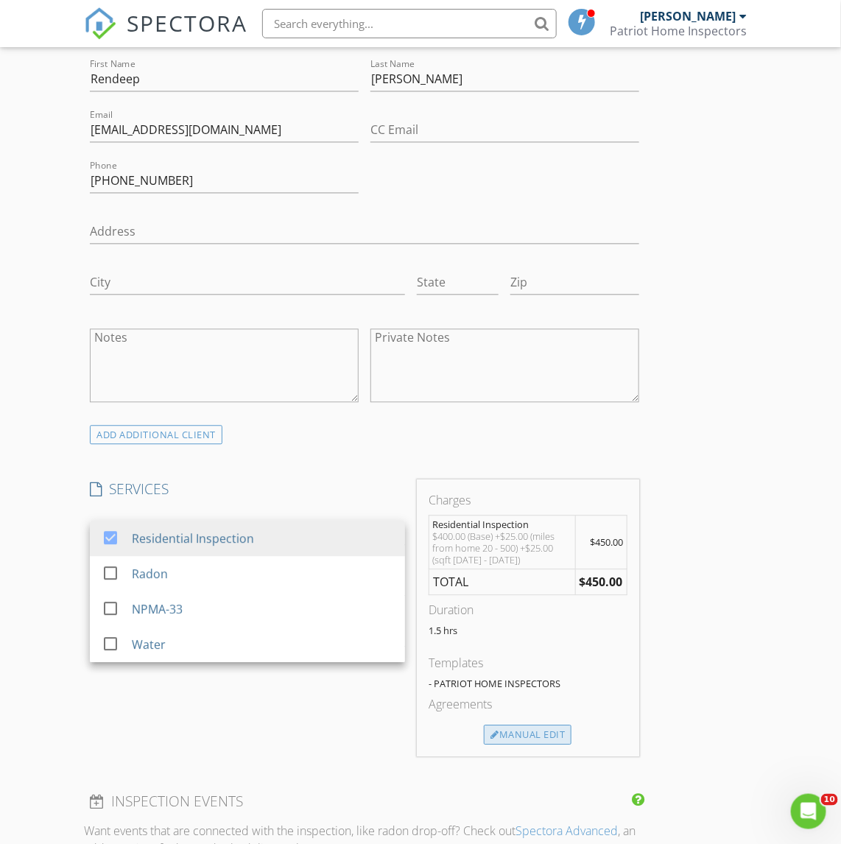
click at [505, 738] on div "Manual Edit" at bounding box center [528, 735] width 88 height 21
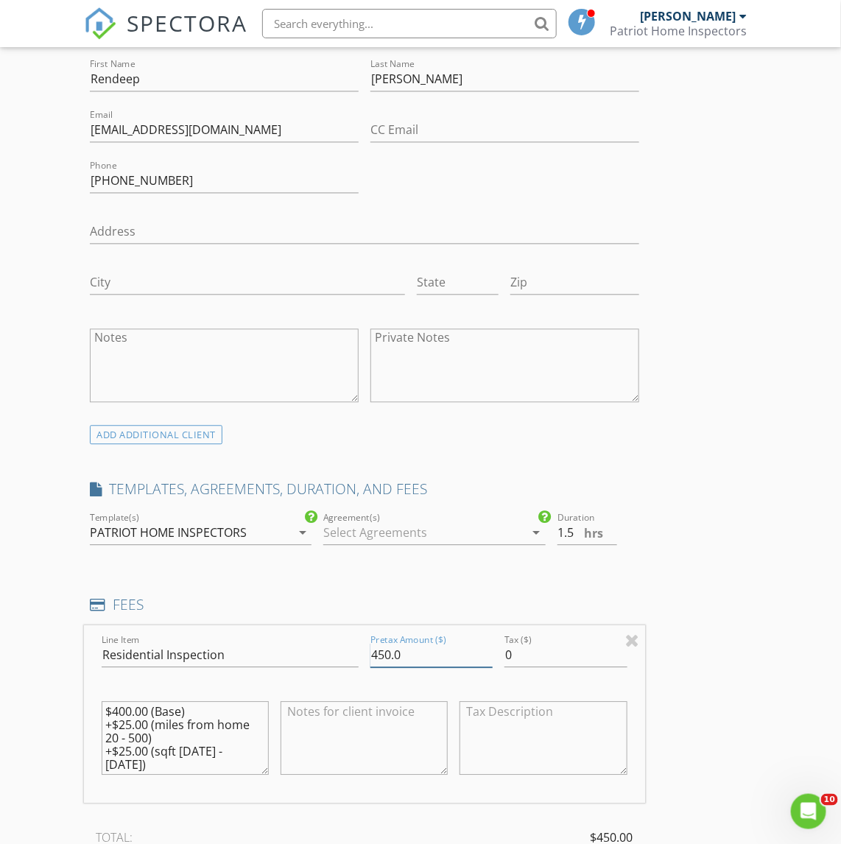
drag, startPoint x: 410, startPoint y: 661, endPoint x: 335, endPoint y: 660, distance: 75.1
click at [336, 660] on div "Line Item Residential Inspection Pretax Amount ($) 450.0 Tax ($) 0 $400.00 (Bas…" at bounding box center [364, 715] width 560 height 178
type input "475.00"
click at [37, 646] on div "New Inspection Click here to use the New Order Form INSPECTOR(S) check_box Davi…" at bounding box center [420, 688] width 841 height 2833
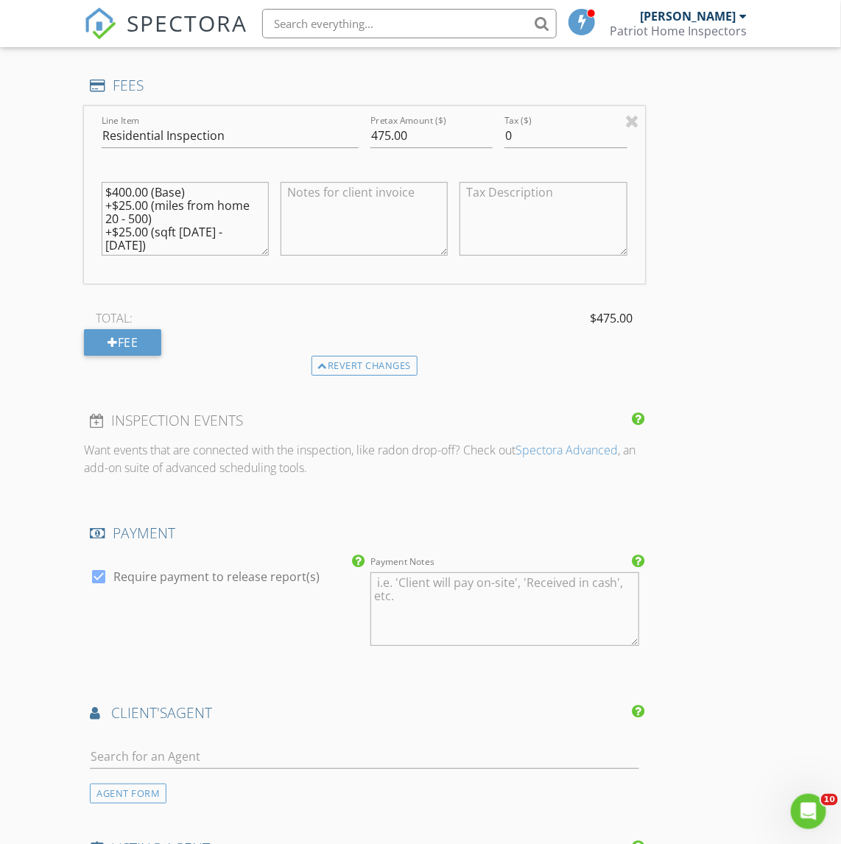
scroll to position [1381, 0]
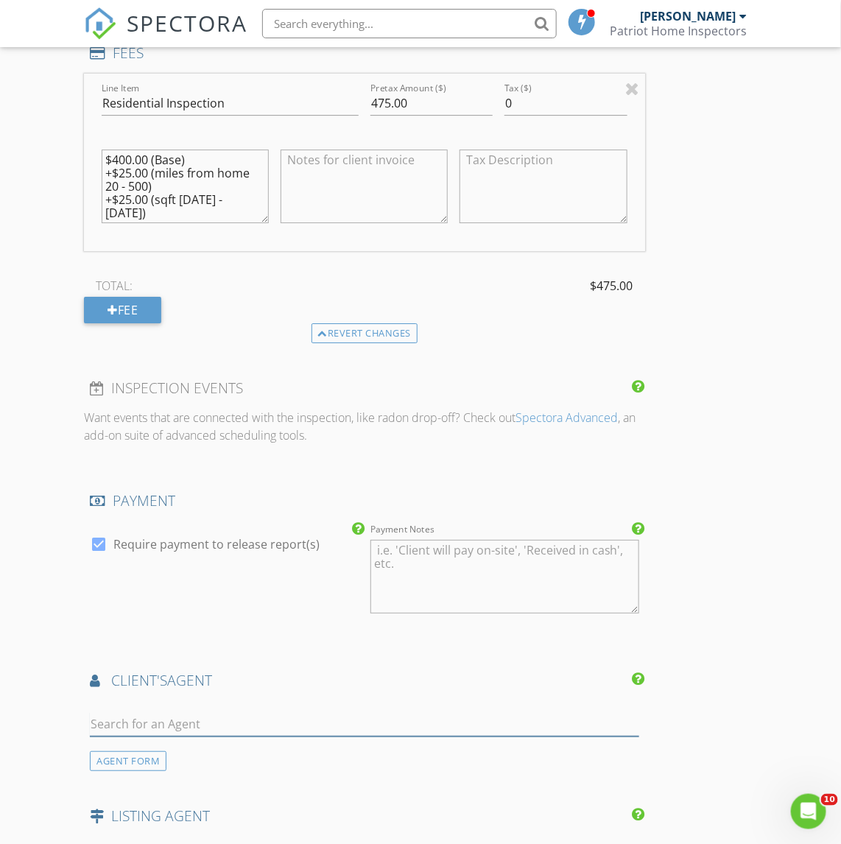
click at [181, 725] on input "text" at bounding box center [364, 724] width 549 height 24
click at [135, 630] on div "check_box Require payment to release report(s)" at bounding box center [224, 578] width 281 height 115
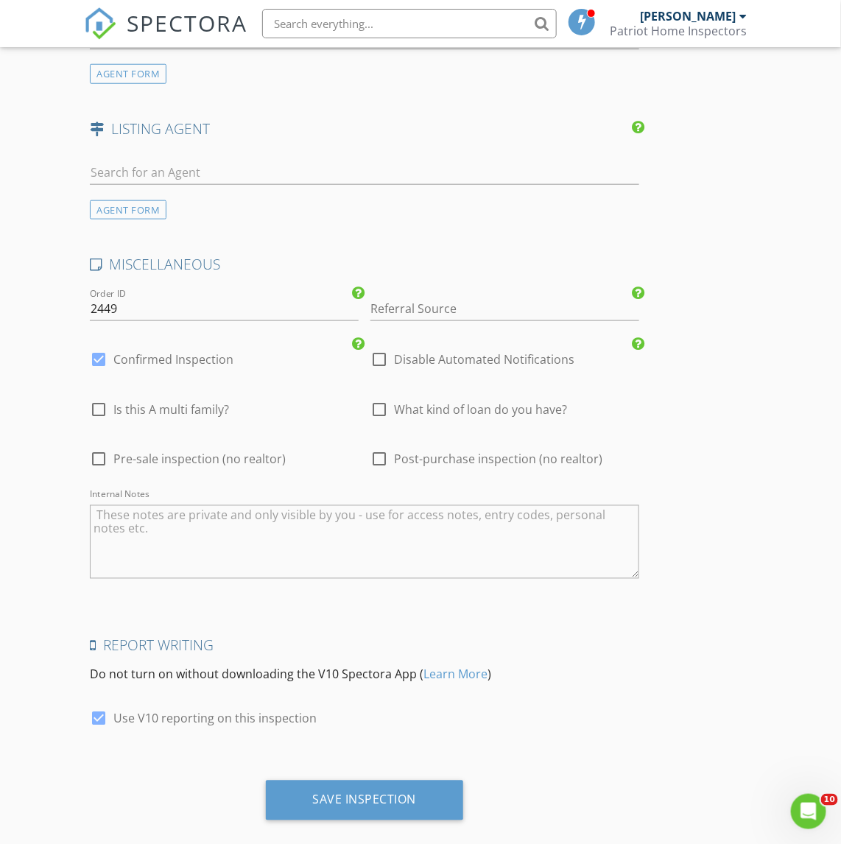
scroll to position [2092, 0]
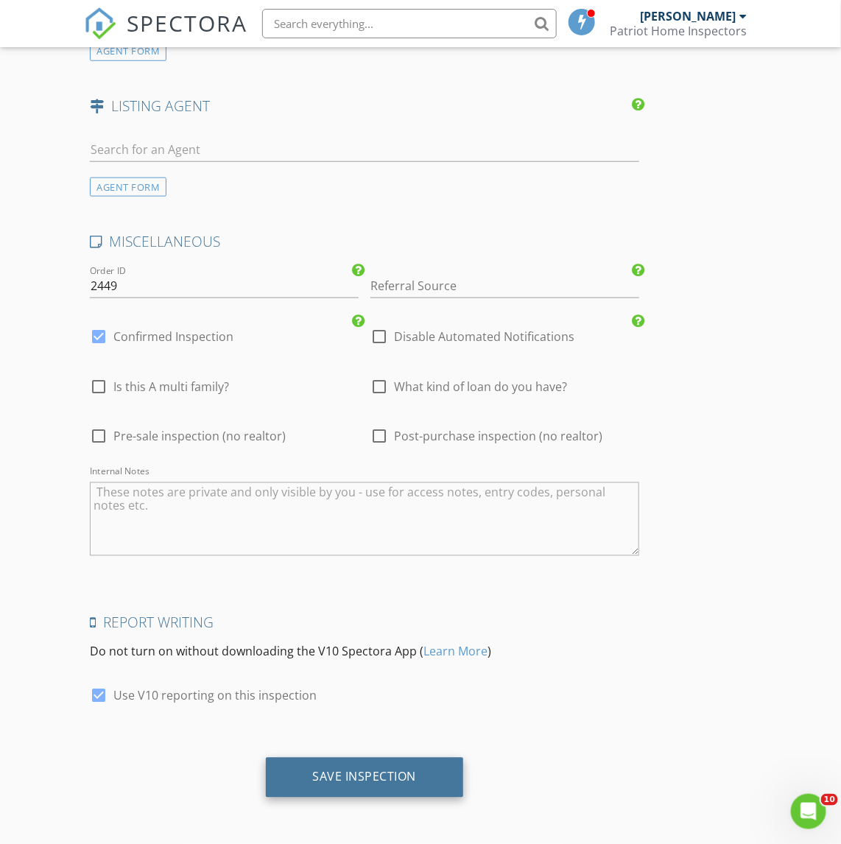
click at [348, 766] on div "Save Inspection" at bounding box center [365, 778] width 198 height 40
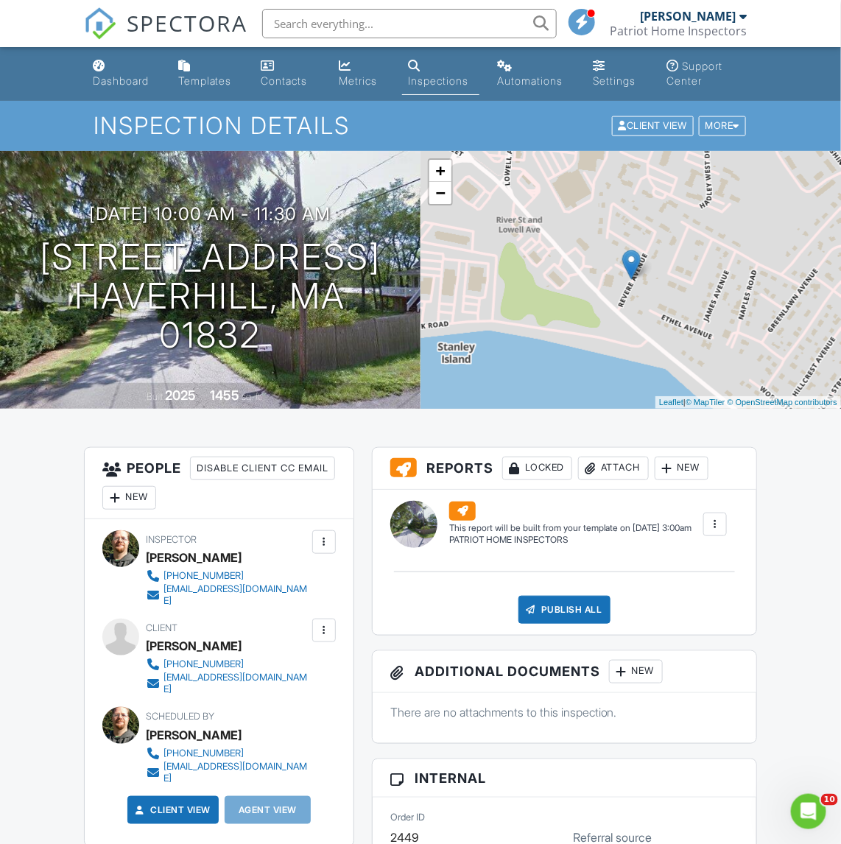
click at [156, 499] on div "New" at bounding box center [129, 498] width 54 height 24
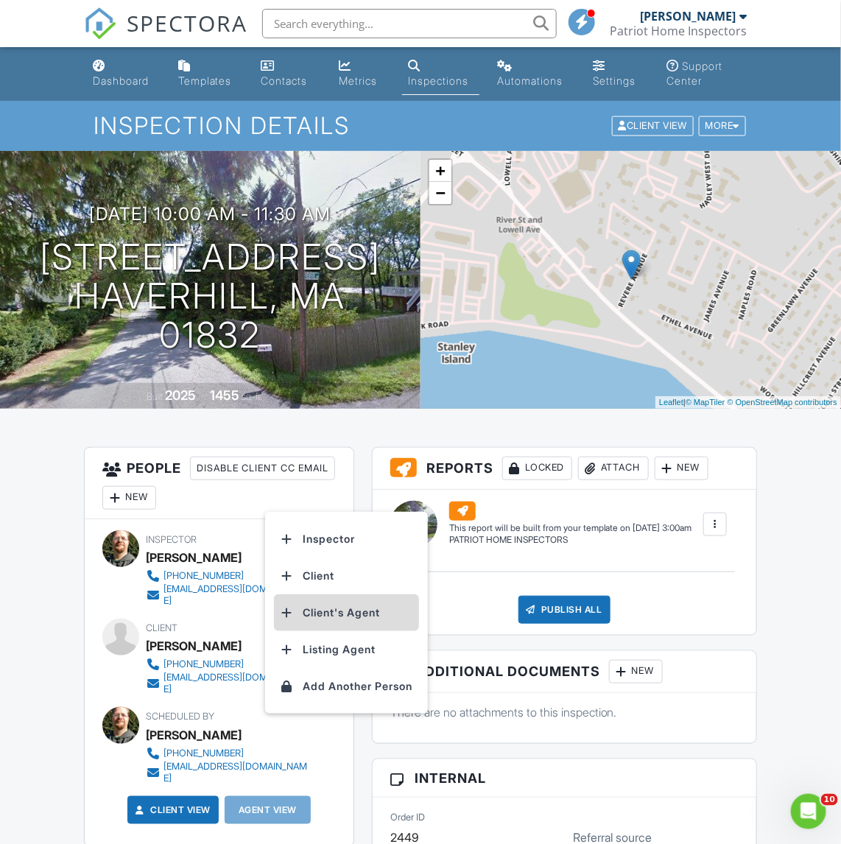
click at [331, 617] on li "Client's Agent" at bounding box center [346, 612] width 145 height 37
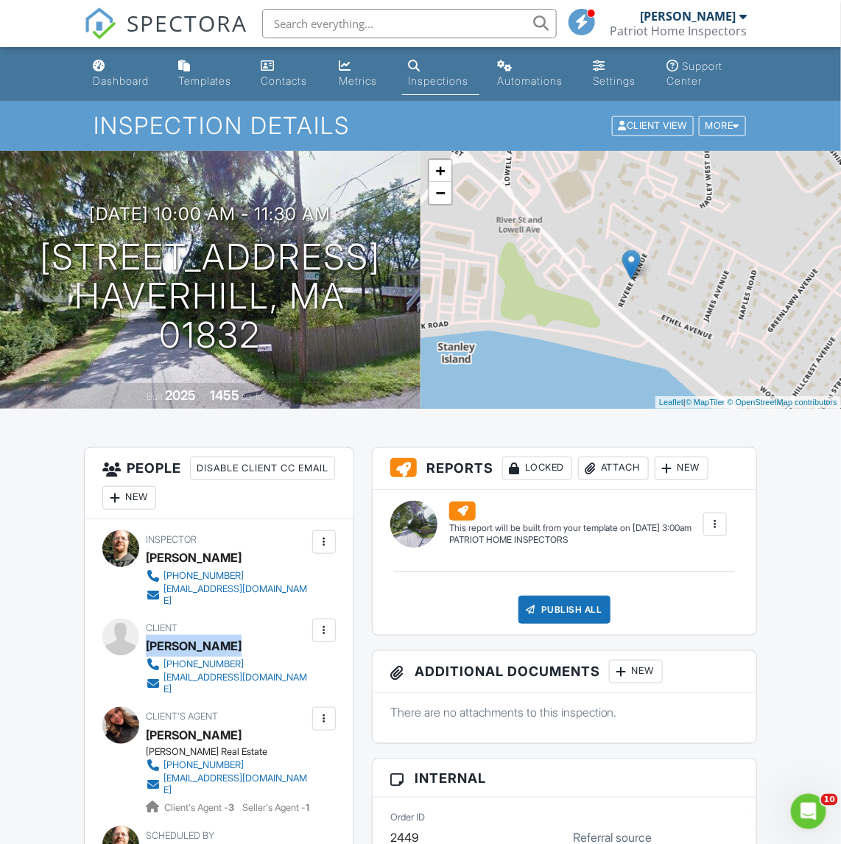
drag, startPoint x: 233, startPoint y: 632, endPoint x: 150, endPoint y: 642, distance: 83.8
click at [150, 642] on div "[PERSON_NAME]" at bounding box center [233, 646] width 175 height 22
drag, startPoint x: 284, startPoint y: 660, endPoint x: 166, endPoint y: 671, distance: 119.1
click at [166, 671] on div "351-667-5414 sainideep606@gmail.com" at bounding box center [233, 676] width 175 height 38
click at [146, 259] on h1 "12 Newburg St 12 Haverhill, MA 01832" at bounding box center [210, 296] width 373 height 116
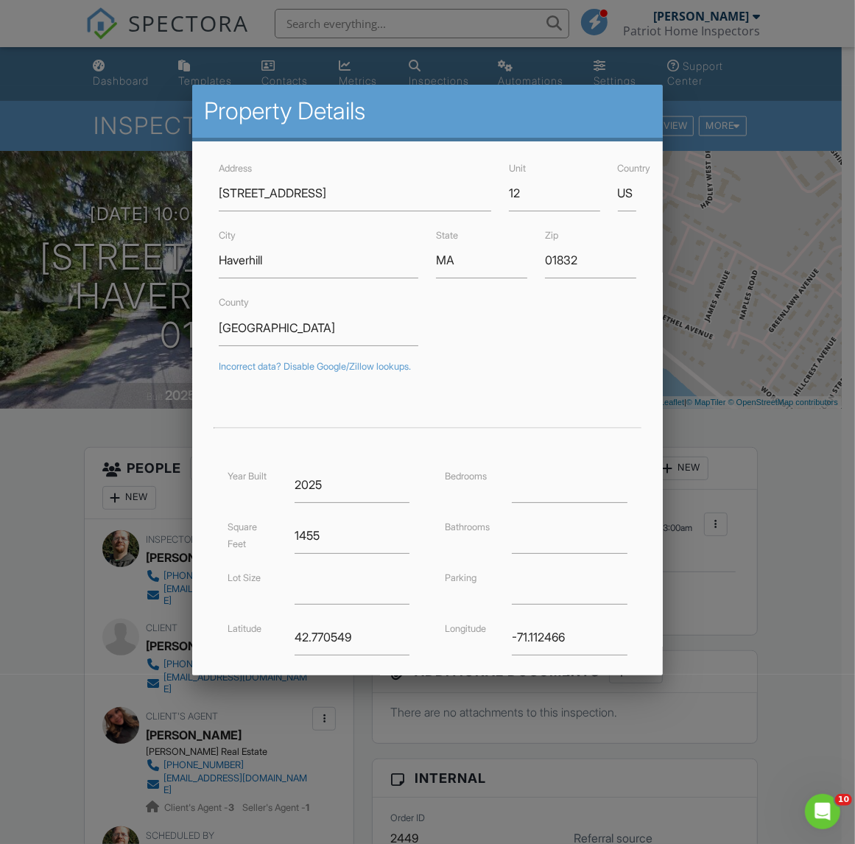
click at [35, 580] on div at bounding box center [427, 453] width 855 height 1055
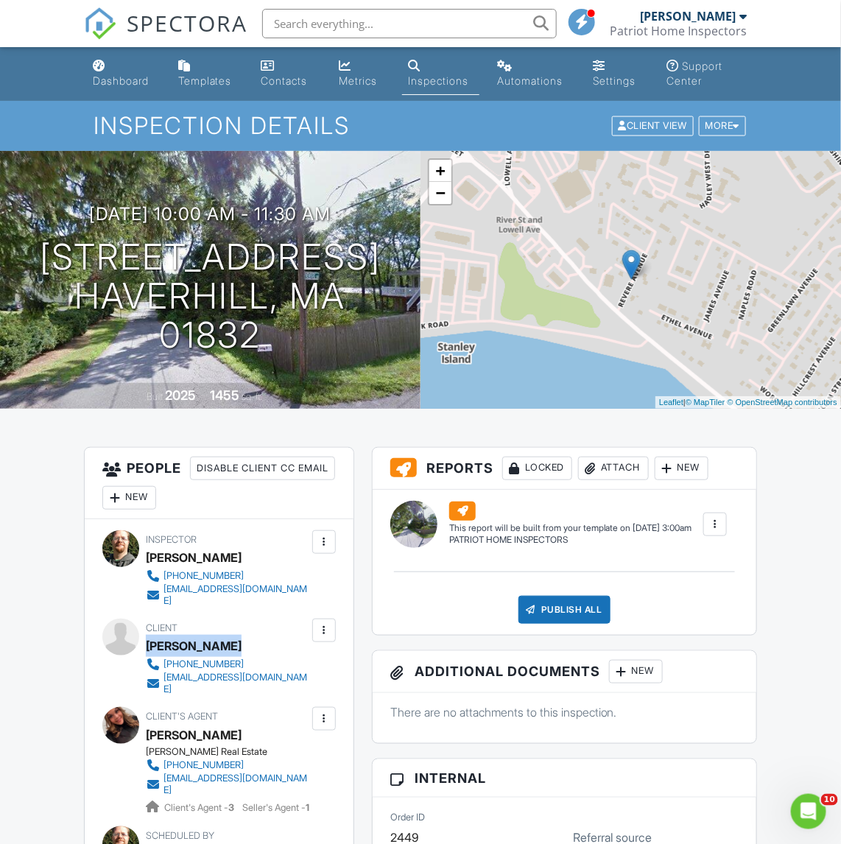
drag, startPoint x: 247, startPoint y: 636, endPoint x: 146, endPoint y: 638, distance: 100.9
click at [146, 638] on div "Rendeep Singh" at bounding box center [233, 646] width 175 height 22
drag, startPoint x: -7, startPoint y: 639, endPoint x: -720, endPoint y: 650, distance: 713.1
drag, startPoint x: 239, startPoint y: 628, endPoint x: 149, endPoint y: 634, distance: 90.8
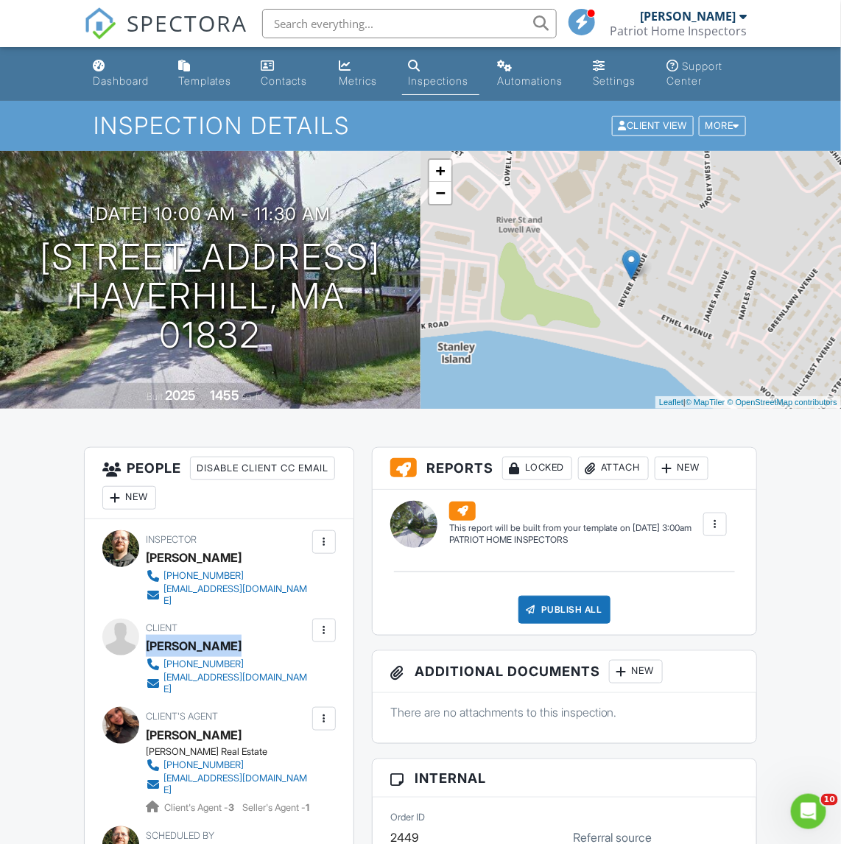
click at [149, 635] on div "Rendeep Singh" at bounding box center [233, 646] width 175 height 22
click at [125, 78] on div "Dashboard" at bounding box center [121, 80] width 56 height 13
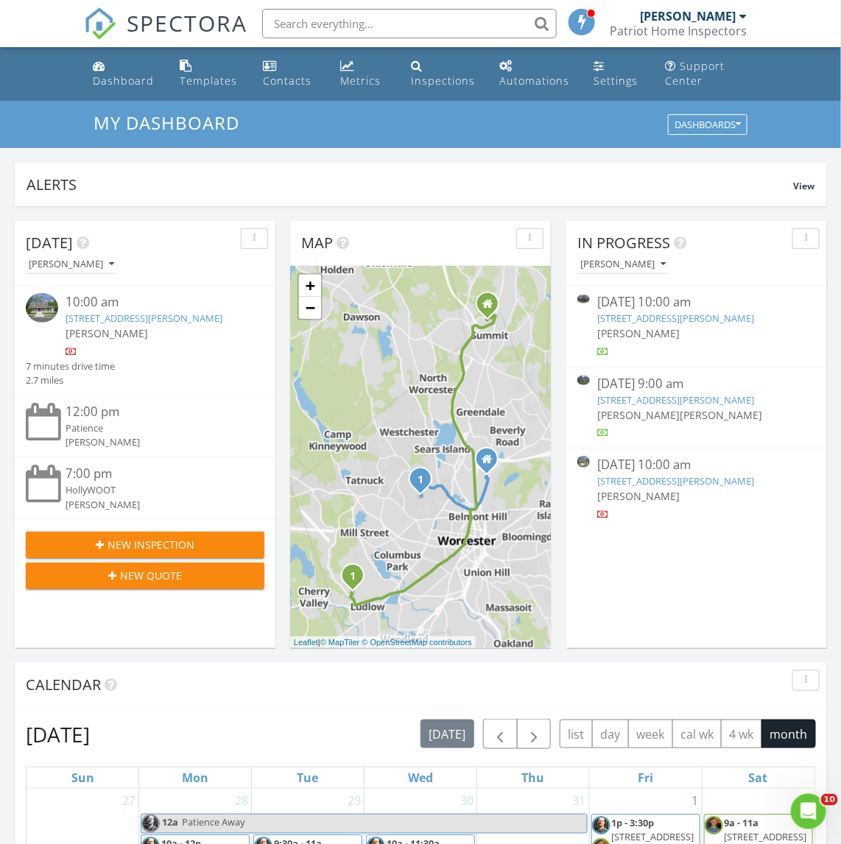
click at [118, 326] on div "107 Newton Ave N ## , Worcester, MA 01604" at bounding box center [155, 319] width 179 height 14
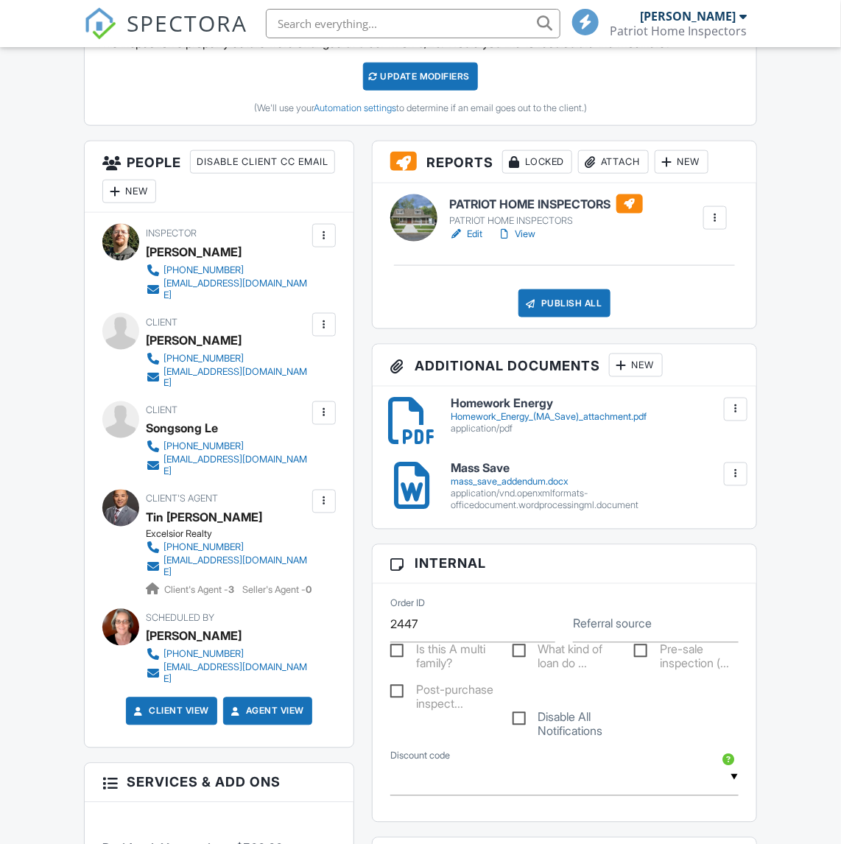
scroll to position [921, 0]
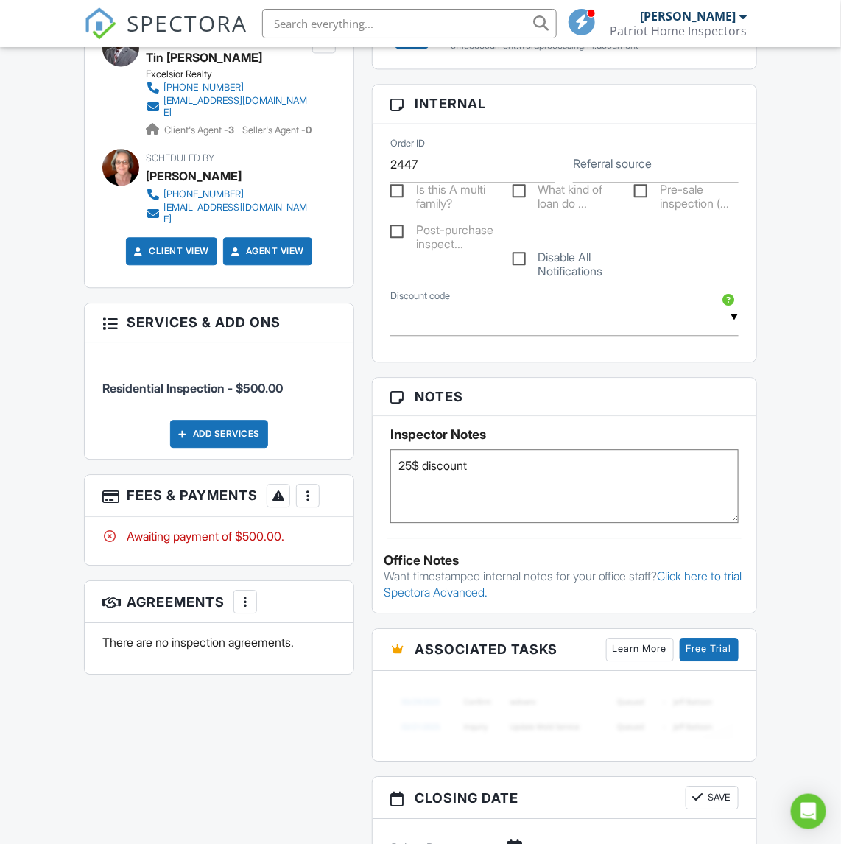
click at [306, 488] on div at bounding box center [308, 495] width 15 height 15
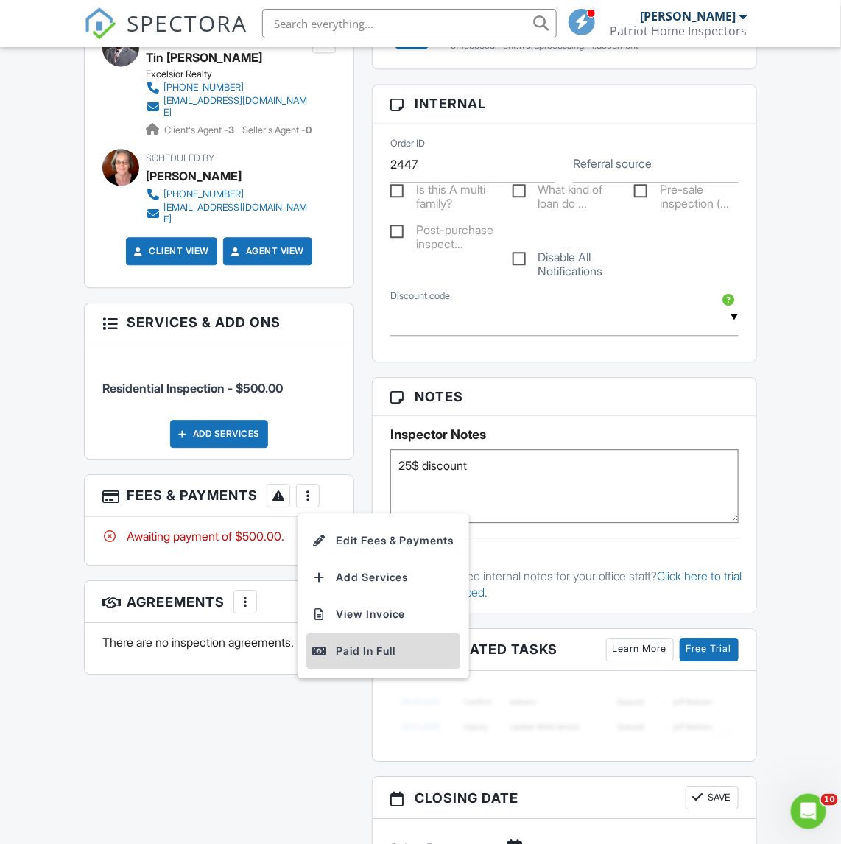
click at [334, 633] on li "Paid In Full" at bounding box center [383, 651] width 154 height 37
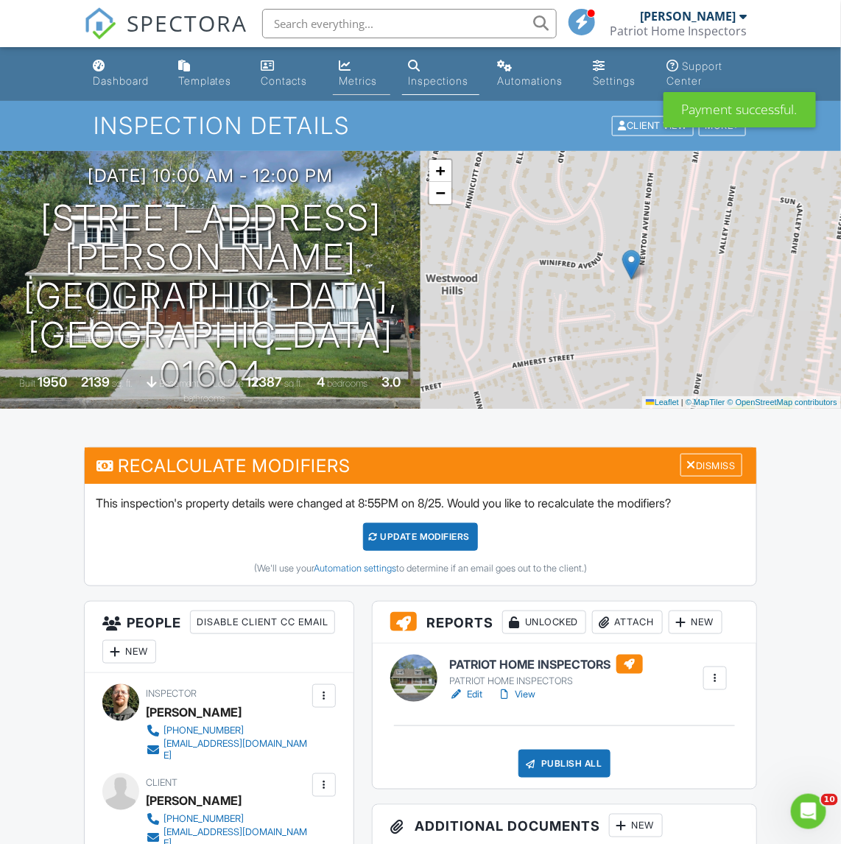
click at [352, 76] on div "Metrics" at bounding box center [358, 80] width 38 height 13
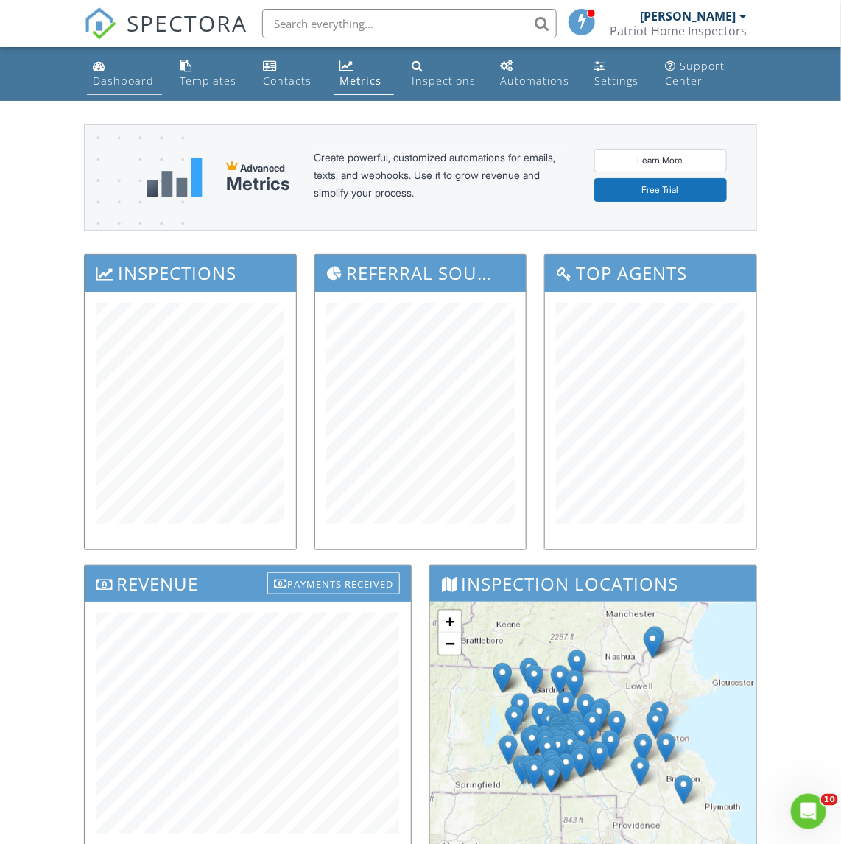
click at [134, 82] on div "Dashboard" at bounding box center [123, 81] width 61 height 14
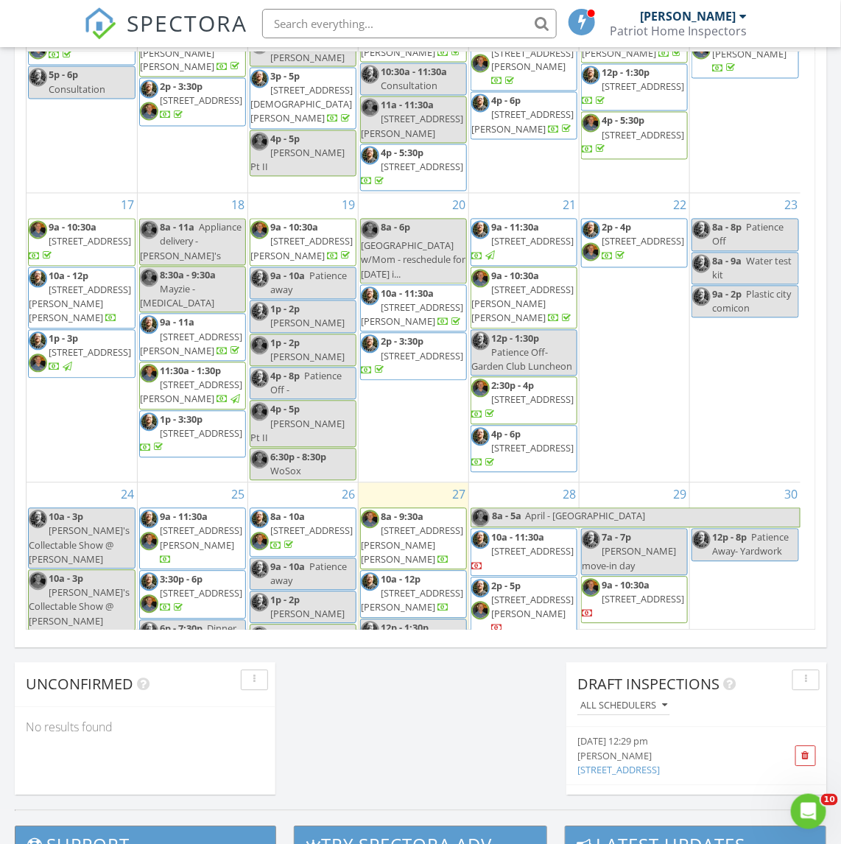
scroll to position [965, 0]
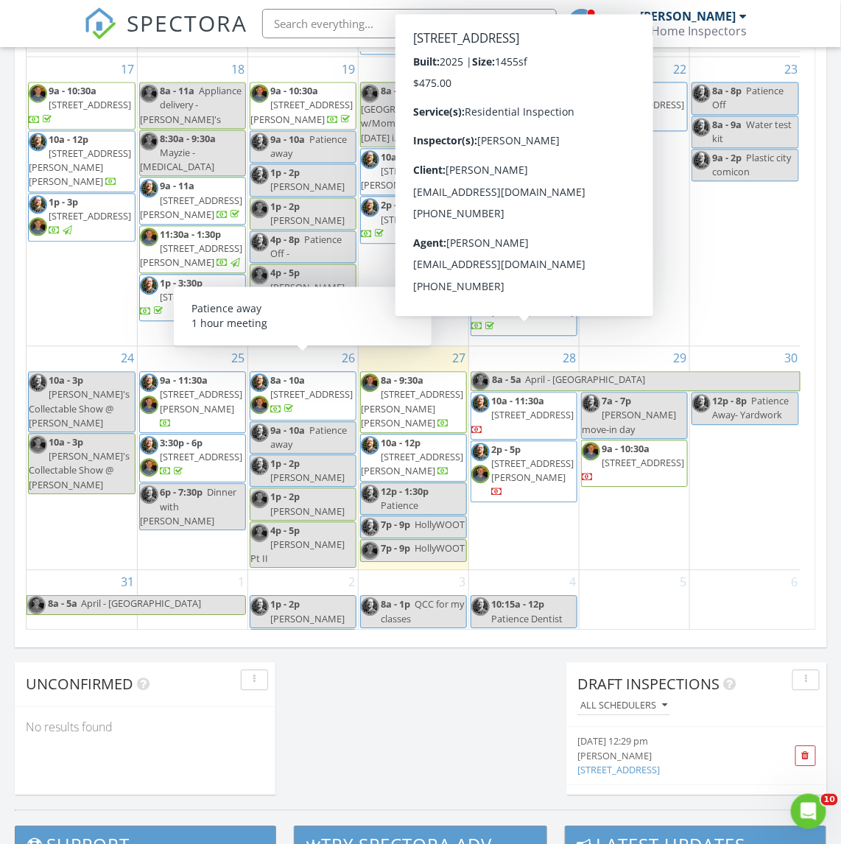
click at [523, 409] on span "[STREET_ADDRESS]" at bounding box center [532, 415] width 82 height 13
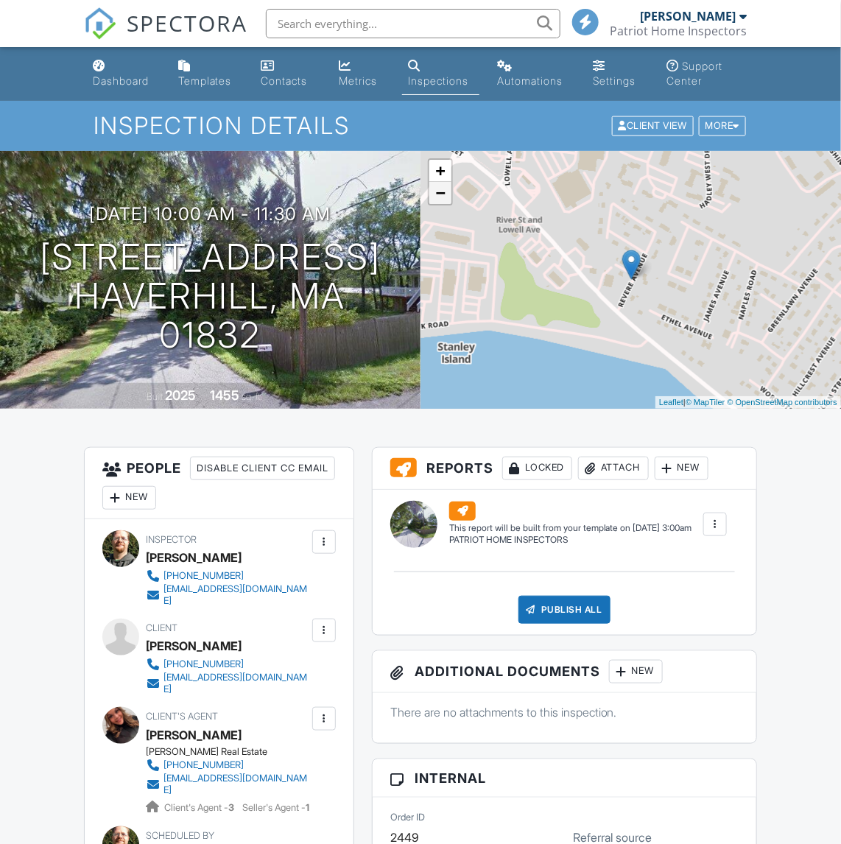
click at [432, 195] on link "−" at bounding box center [440, 193] width 22 height 22
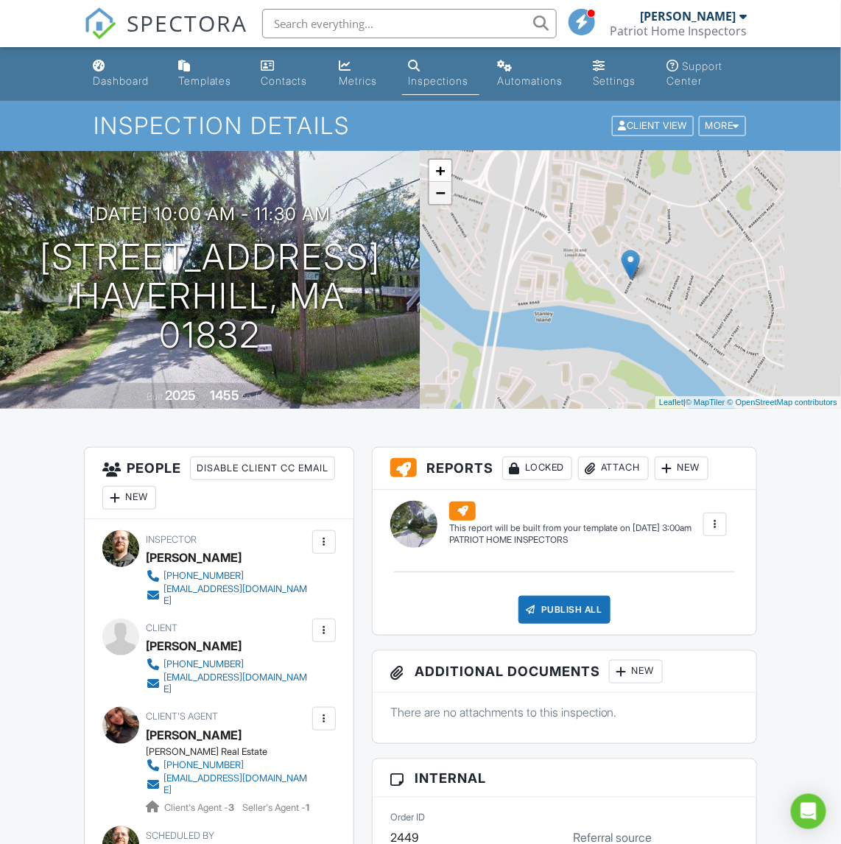
click at [432, 195] on link "−" at bounding box center [440, 193] width 22 height 22
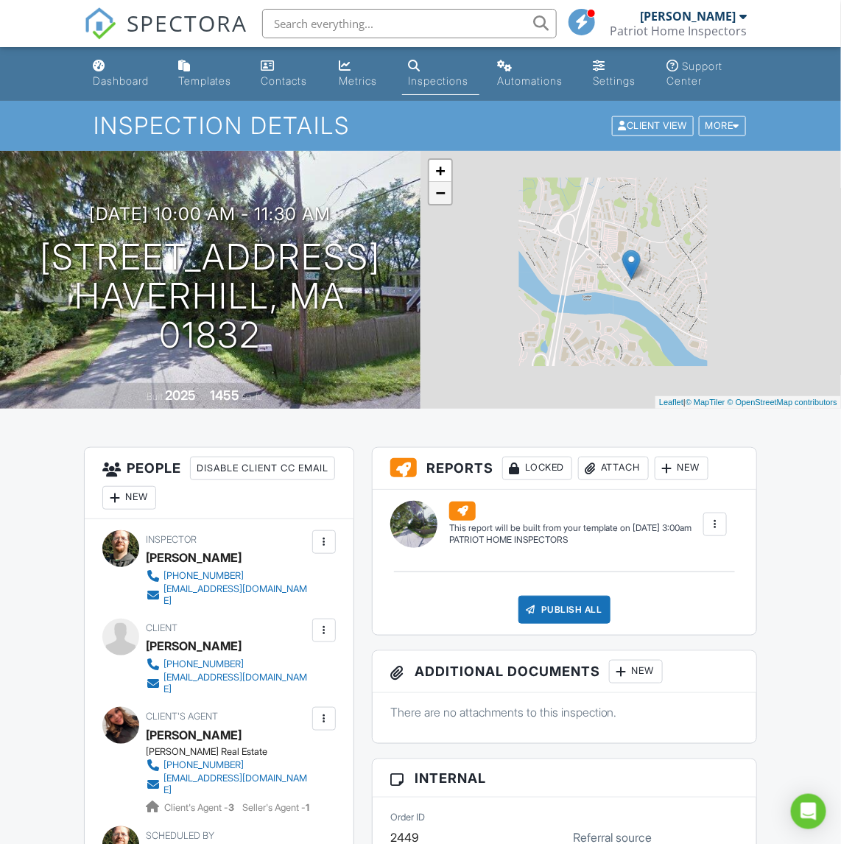
click at [432, 195] on link "−" at bounding box center [440, 193] width 22 height 22
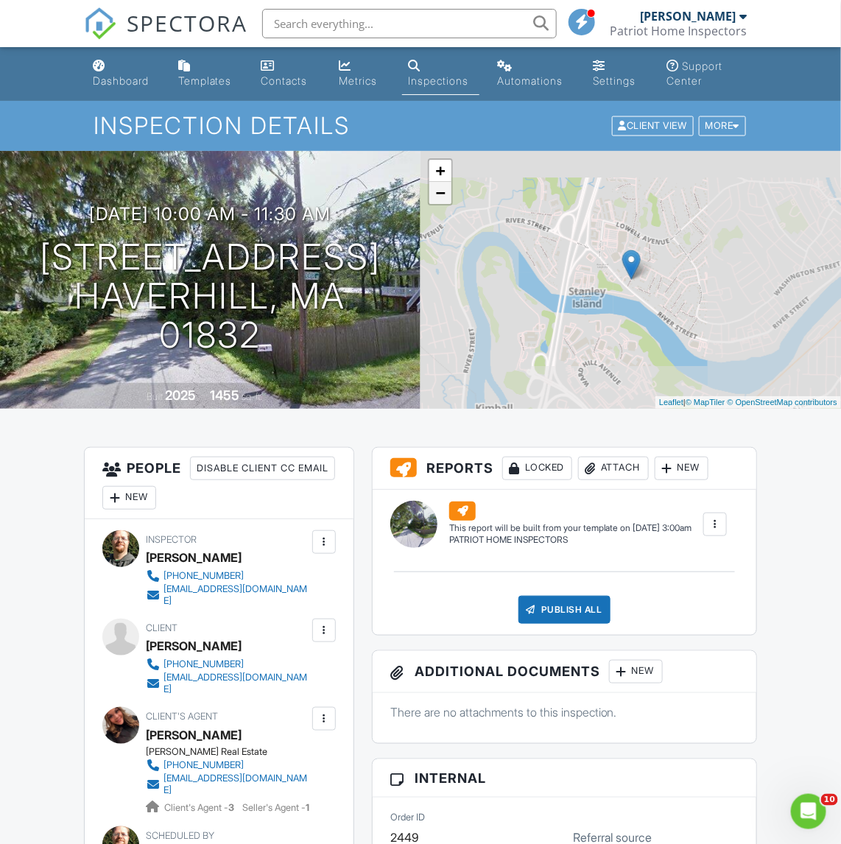
click at [432, 195] on link "−" at bounding box center [440, 193] width 22 height 22
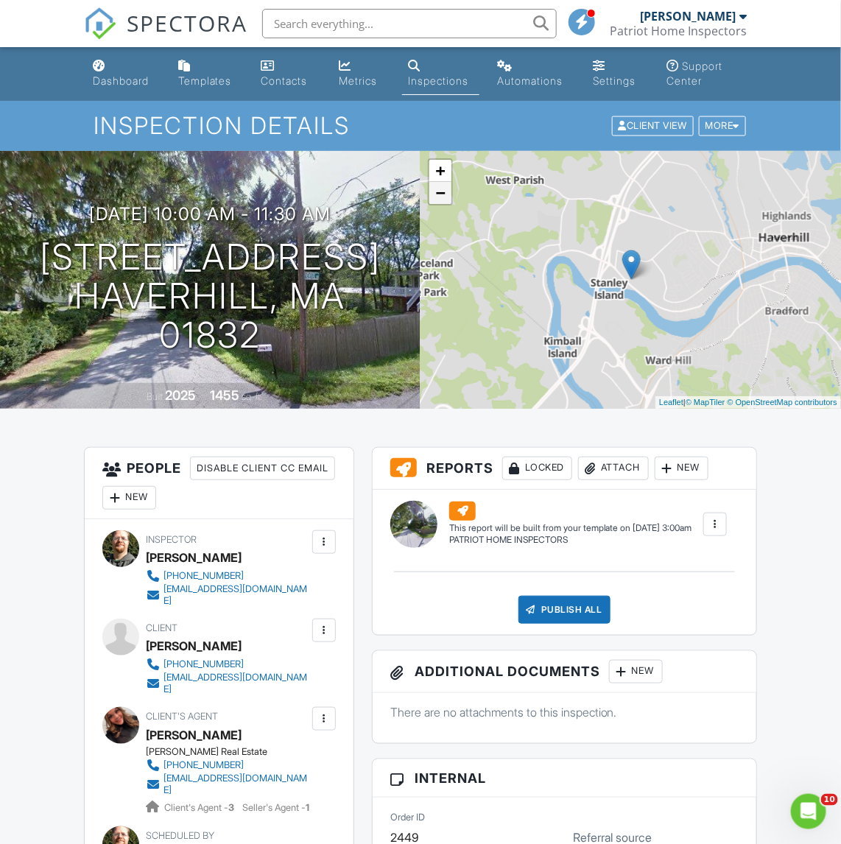
click at [432, 195] on link "−" at bounding box center [440, 193] width 22 height 22
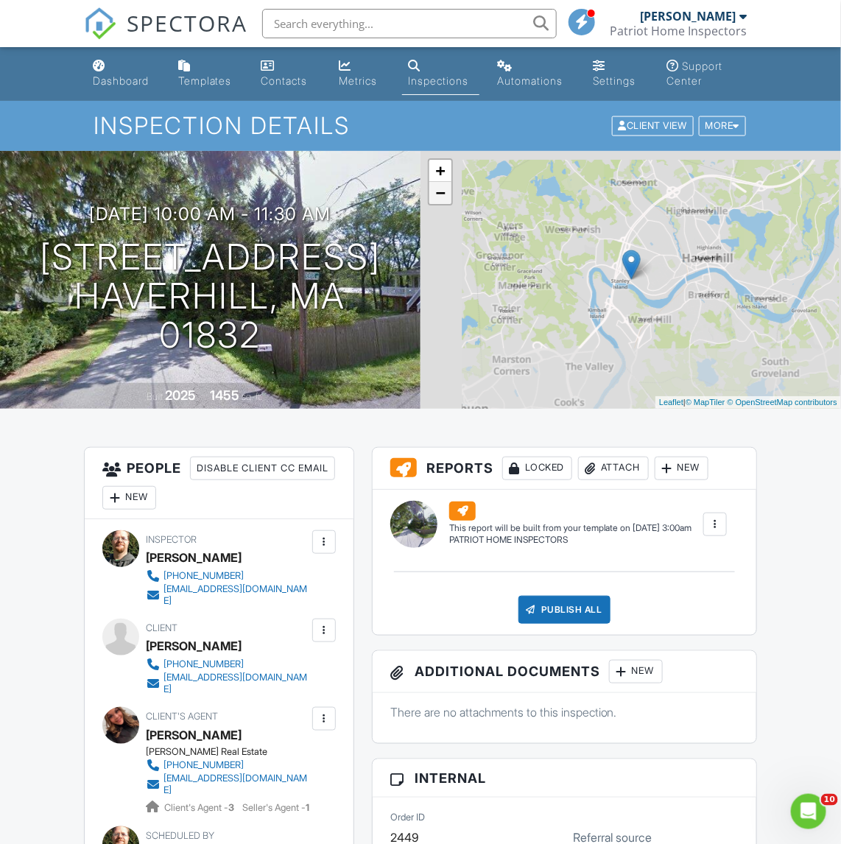
click at [432, 195] on link "−" at bounding box center [440, 193] width 22 height 22
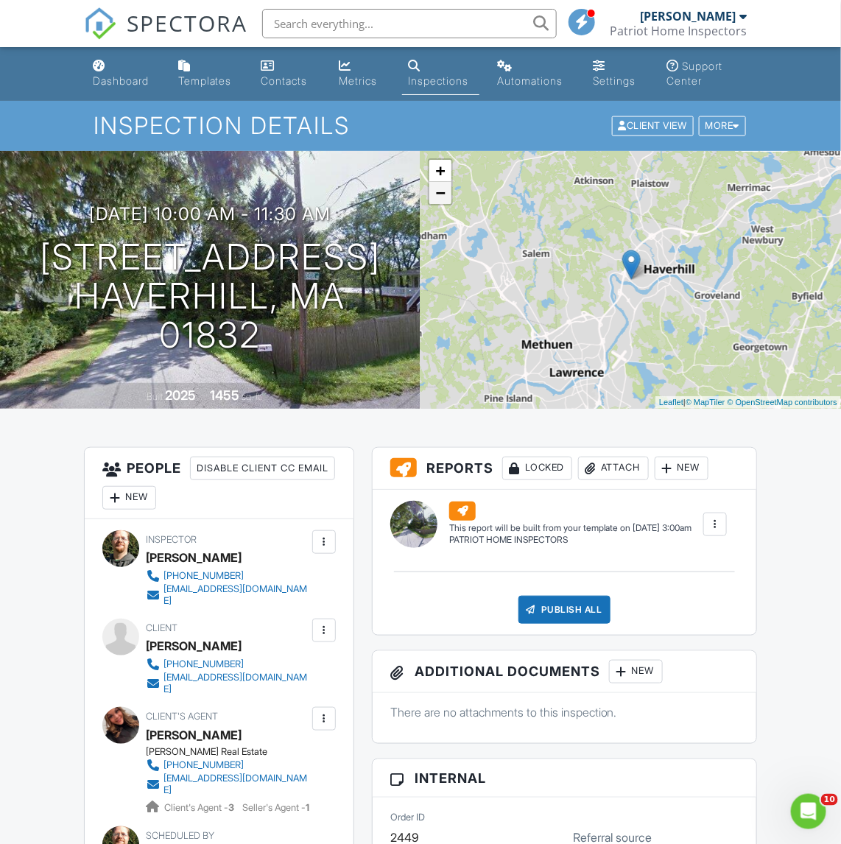
click at [432, 195] on link "−" at bounding box center [440, 193] width 22 height 22
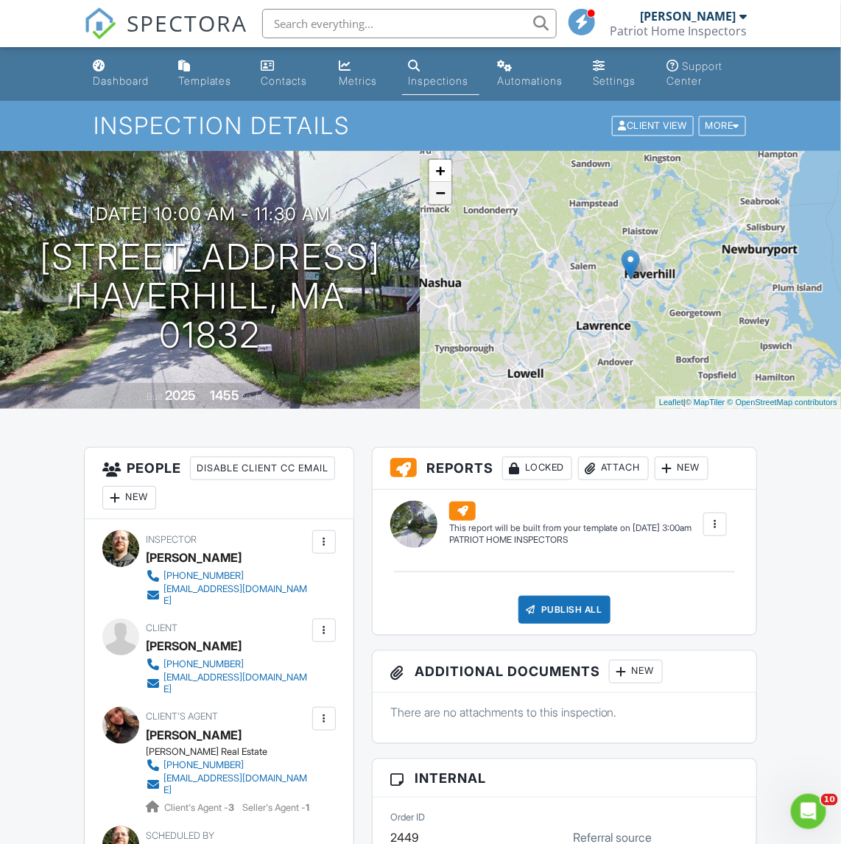
click at [432, 195] on link "−" at bounding box center [440, 193] width 22 height 22
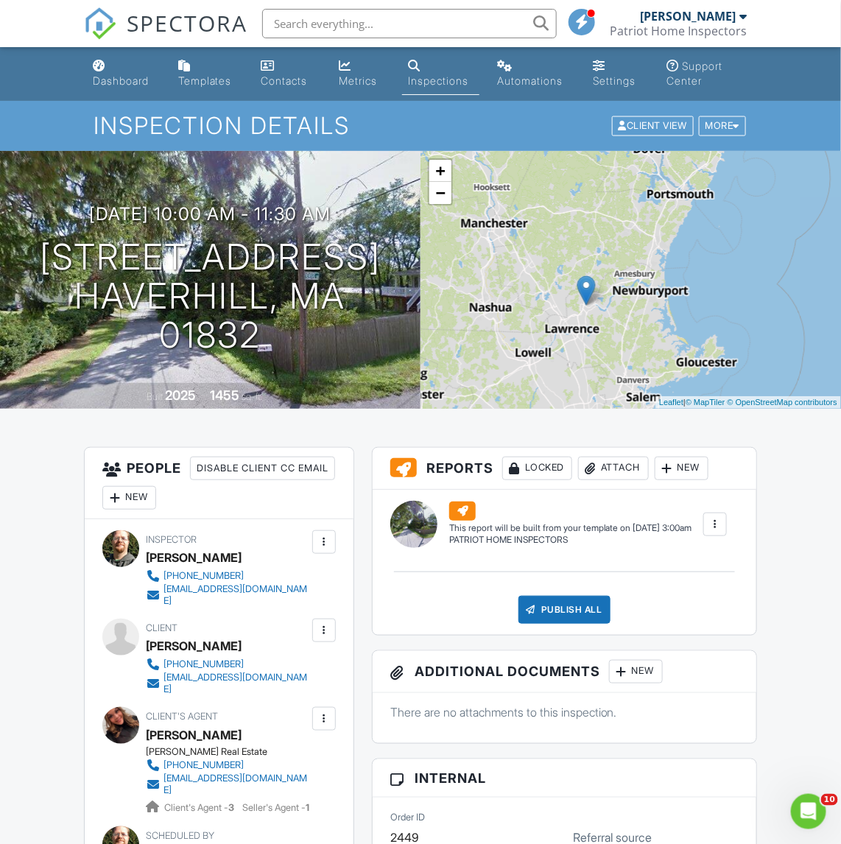
drag, startPoint x: 586, startPoint y: 297, endPoint x: 541, endPoint y: 323, distance: 51.8
click at [541, 323] on div "+ − Leaflet | © MapTiler © OpenStreetMap contributors" at bounding box center [631, 280] width 421 height 258
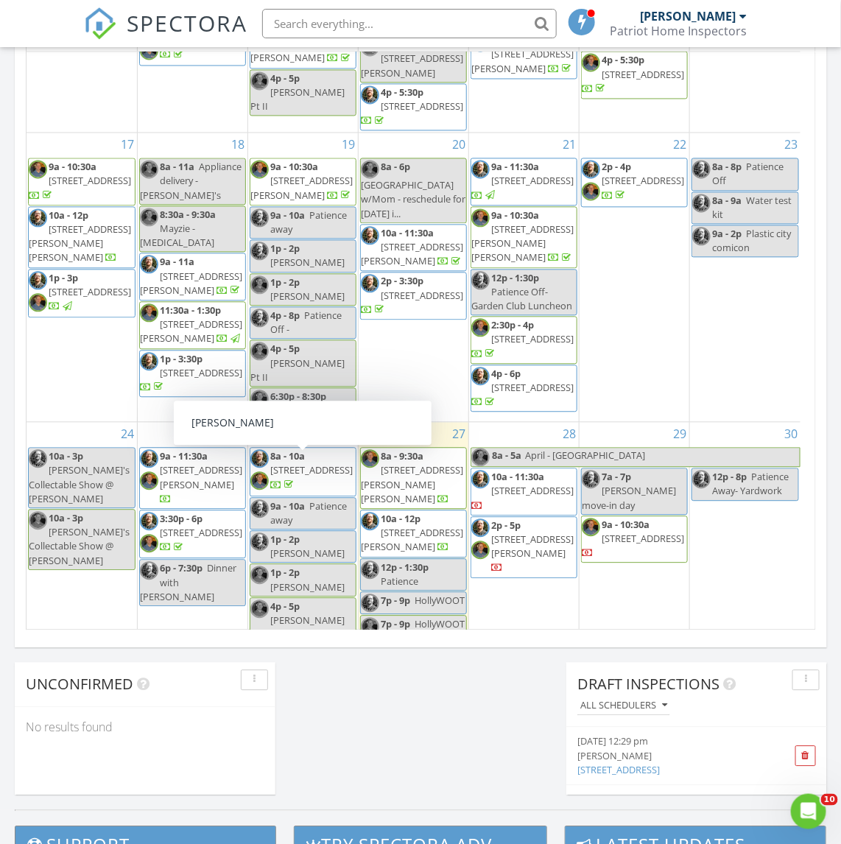
scroll to position [921, 0]
